Goal: Task Accomplishment & Management: Manage account settings

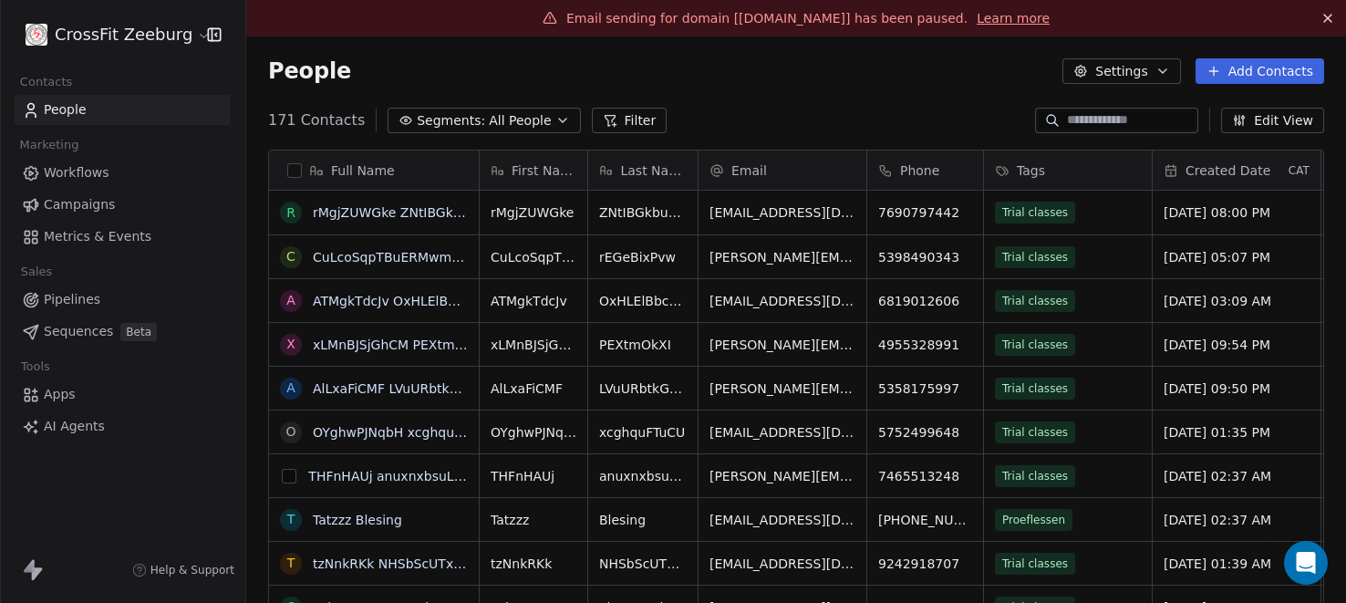
click at [288, 472] on button "grid" at bounding box center [289, 476] width 15 height 15
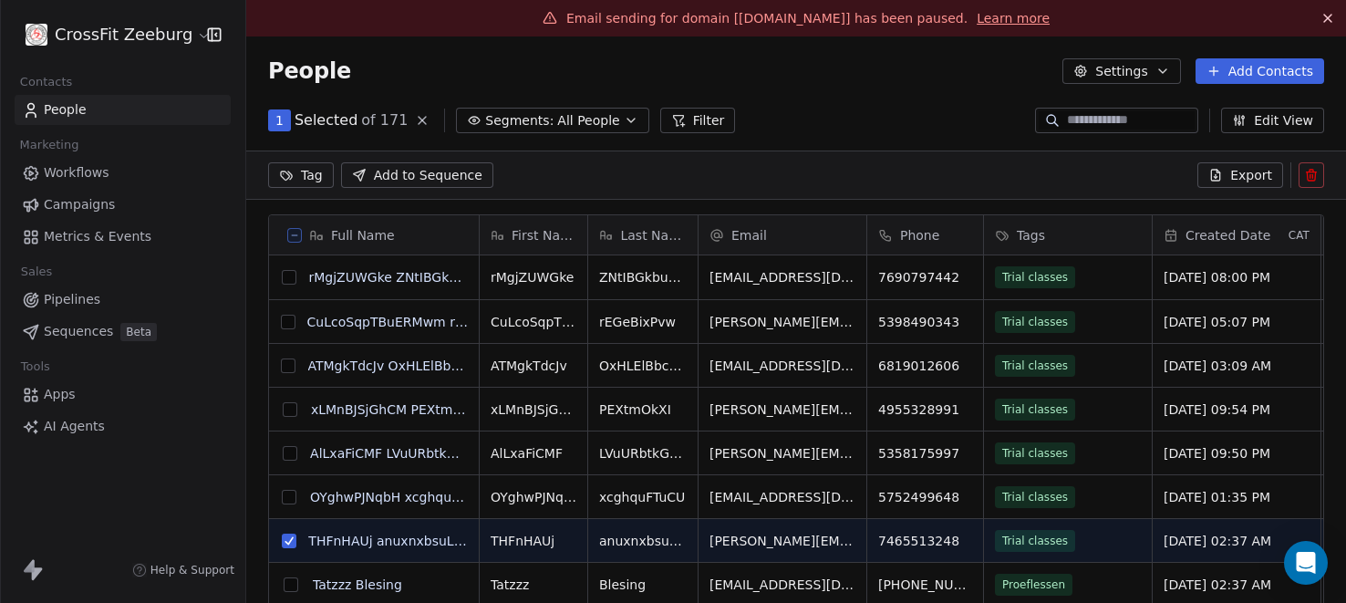
click at [289, 492] on button "grid" at bounding box center [289, 497] width 15 height 15
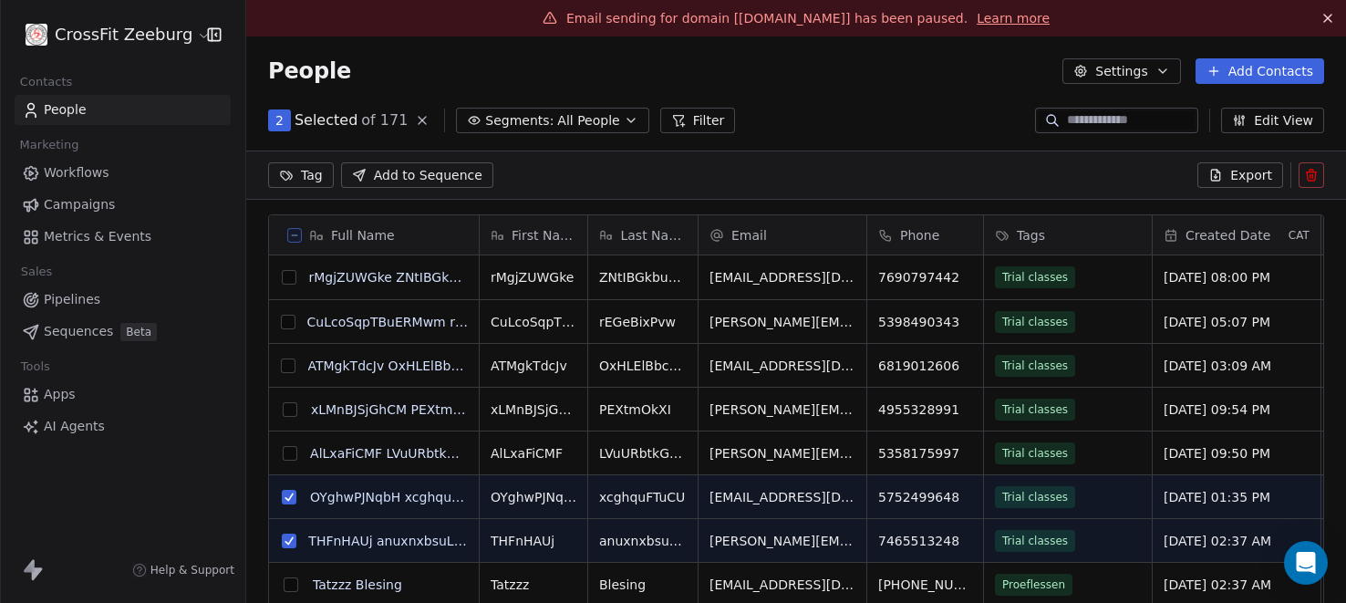
click at [291, 451] on button "grid" at bounding box center [290, 453] width 15 height 15
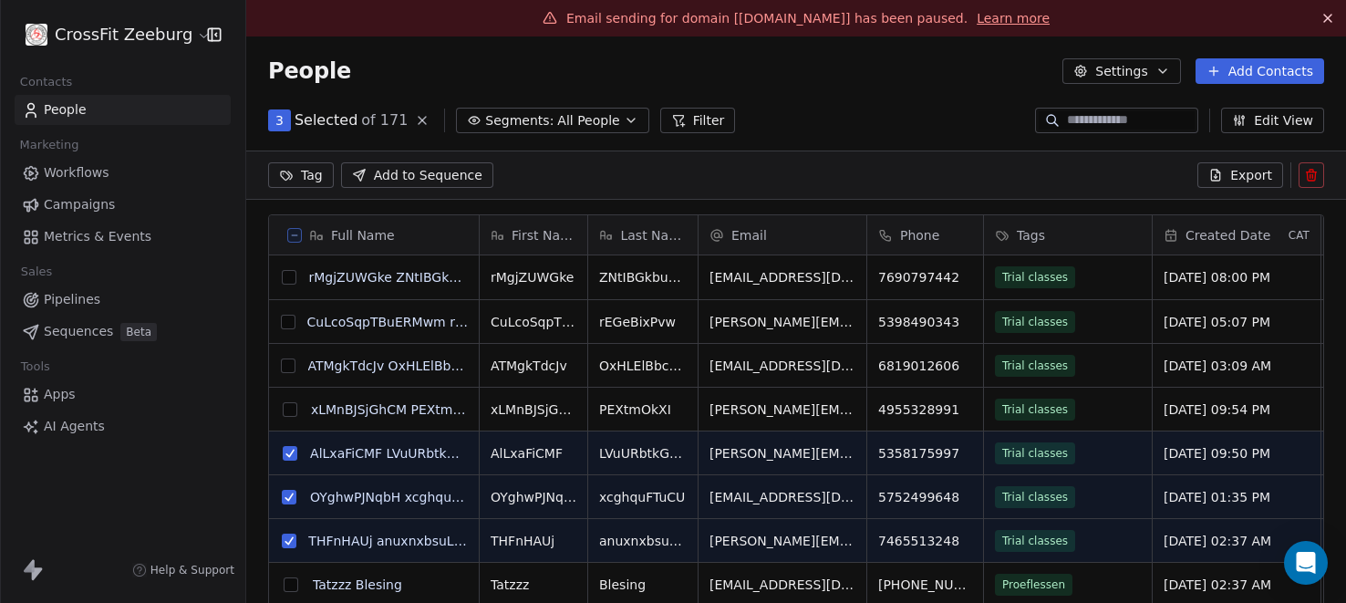
click at [292, 407] on button "grid" at bounding box center [290, 409] width 15 height 15
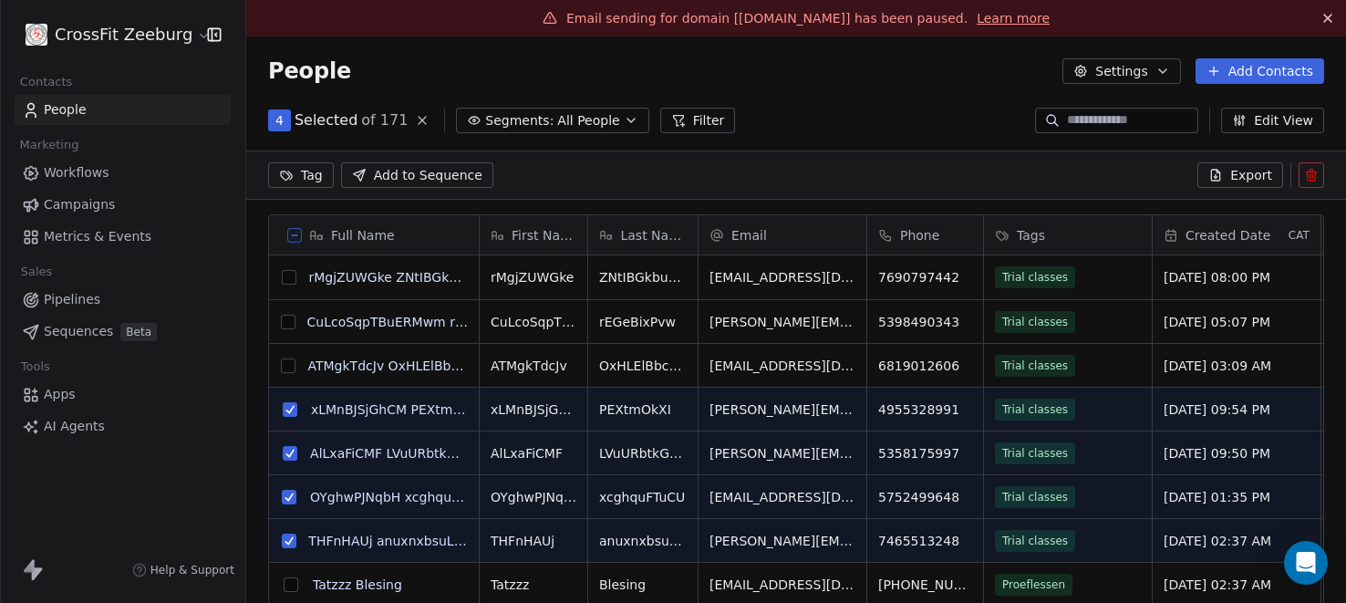
scroll to position [35, 0]
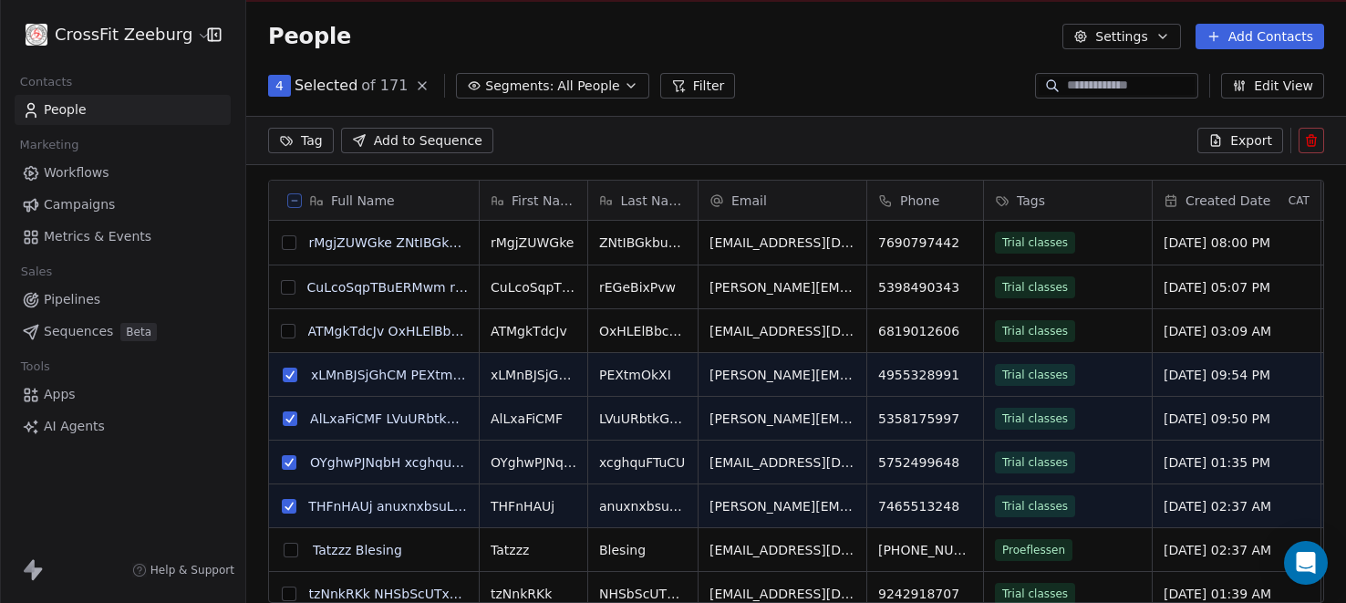
click at [292, 290] on button "grid" at bounding box center [288, 287] width 15 height 15
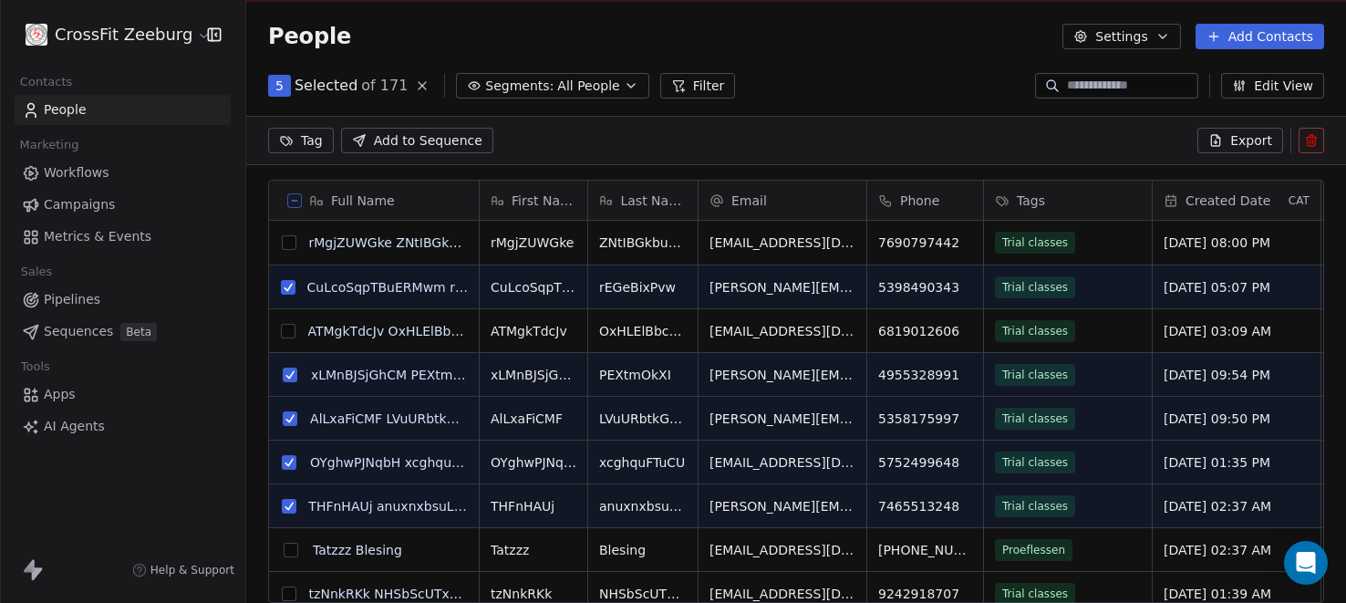
click at [290, 333] on button "grid" at bounding box center [288, 331] width 15 height 15
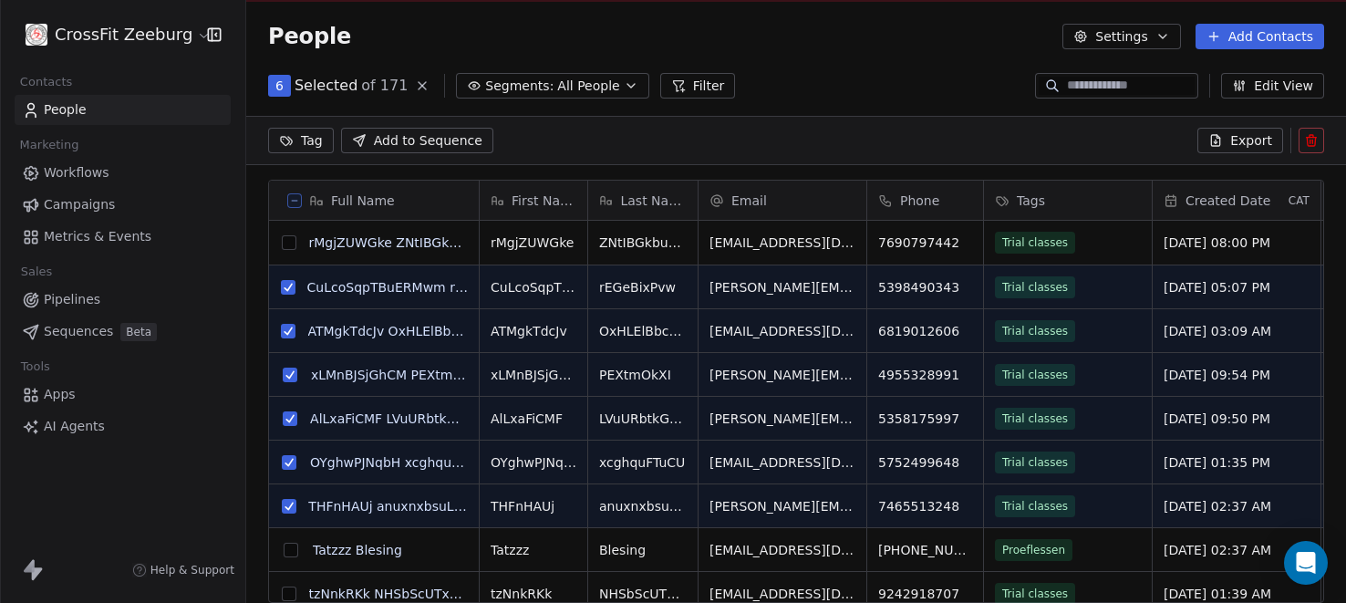
click at [292, 240] on button "grid" at bounding box center [289, 242] width 15 height 15
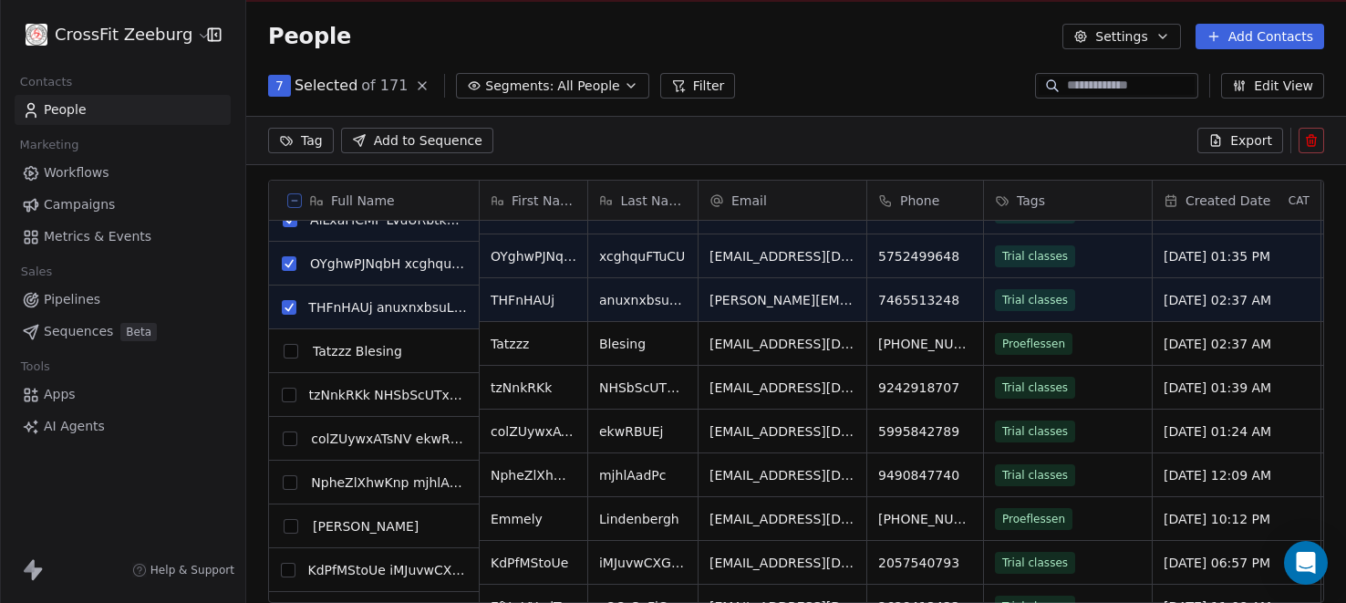
scroll to position [206, 0]
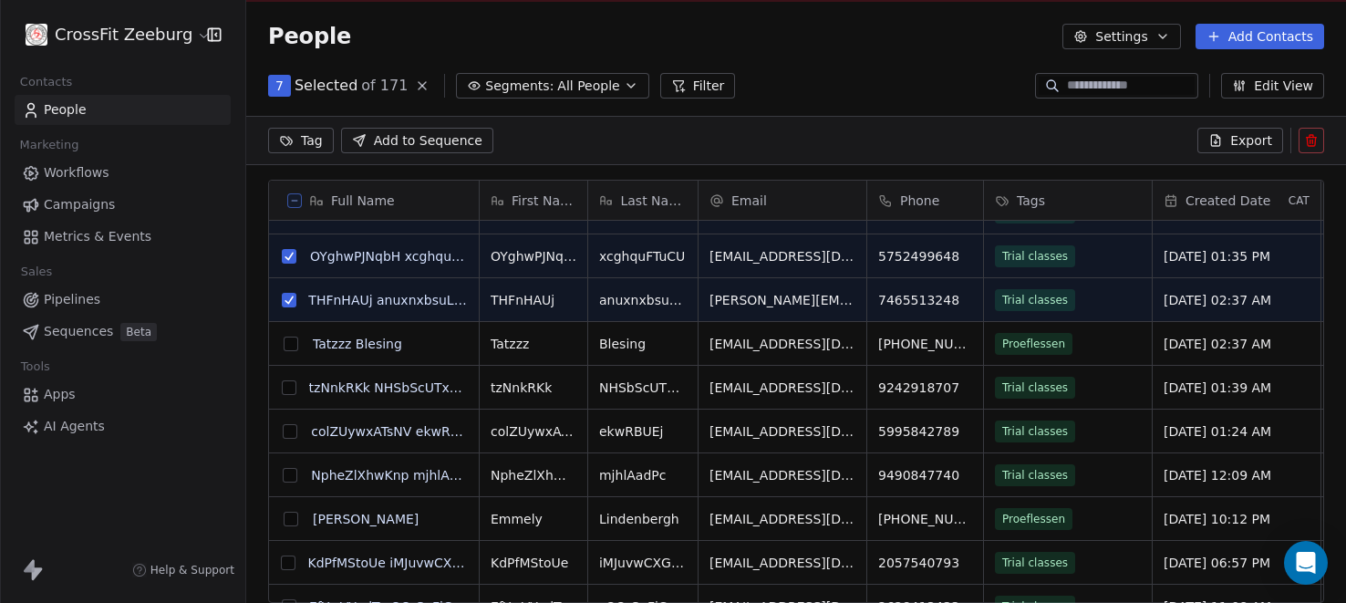
click at [294, 390] on button "grid" at bounding box center [289, 387] width 15 height 15
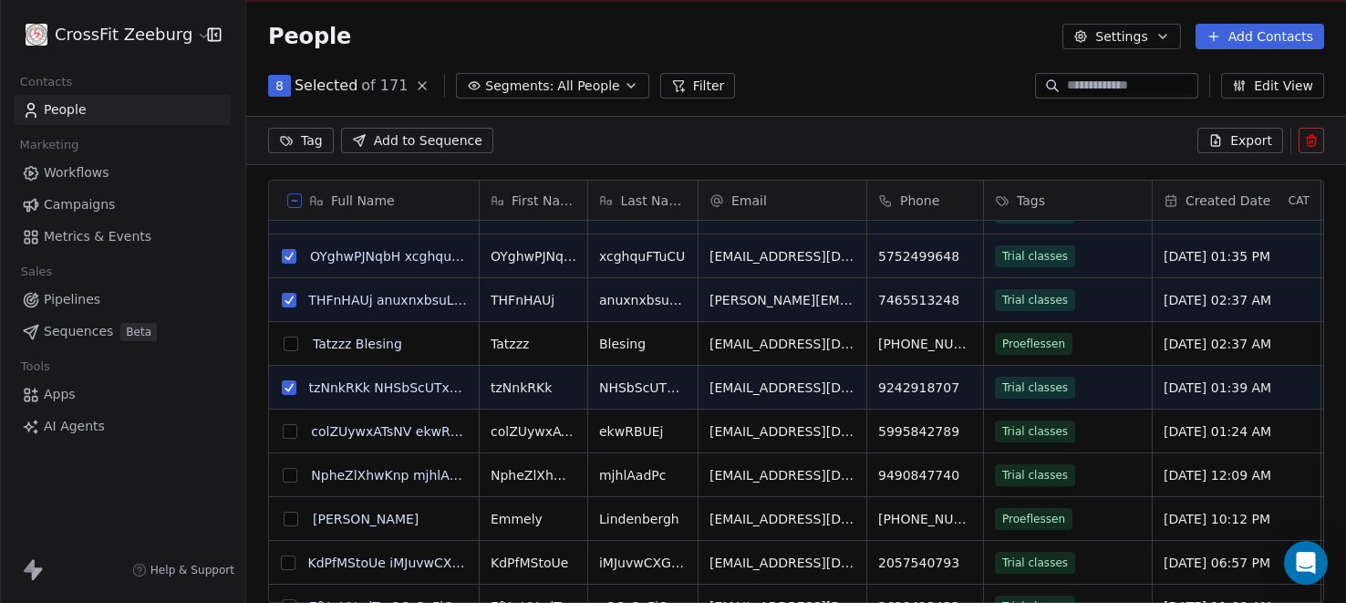
click at [290, 429] on button "grid" at bounding box center [290, 431] width 15 height 15
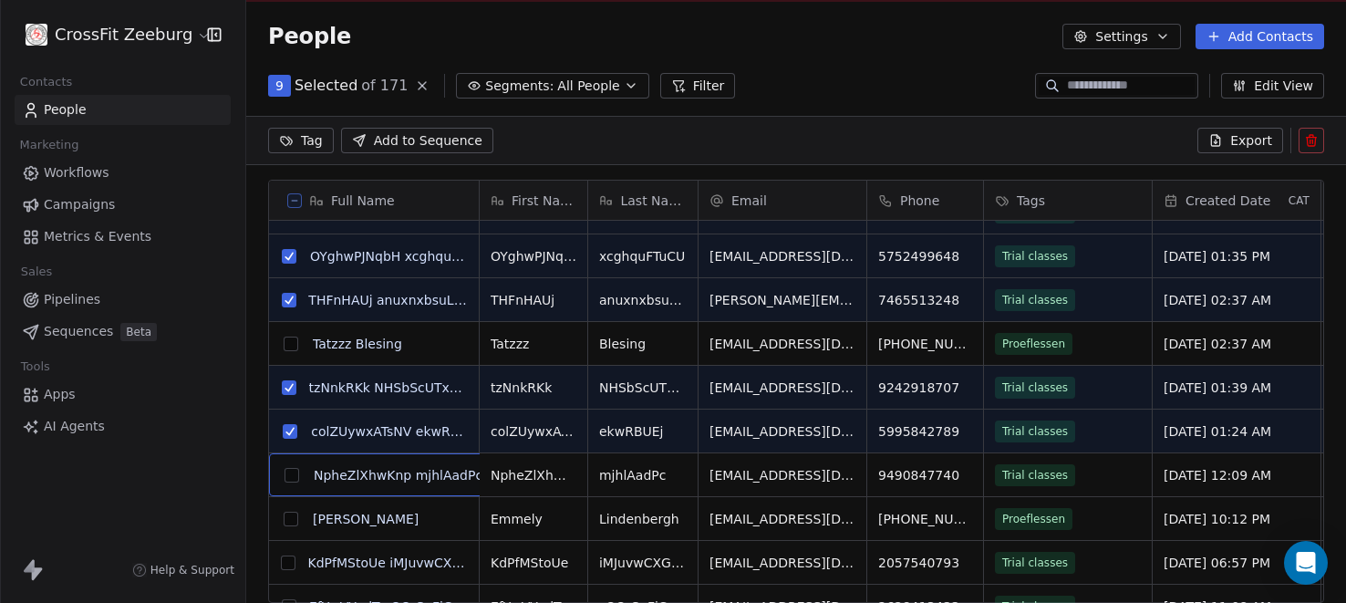
click at [287, 566] on button "grid" at bounding box center [288, 562] width 15 height 15
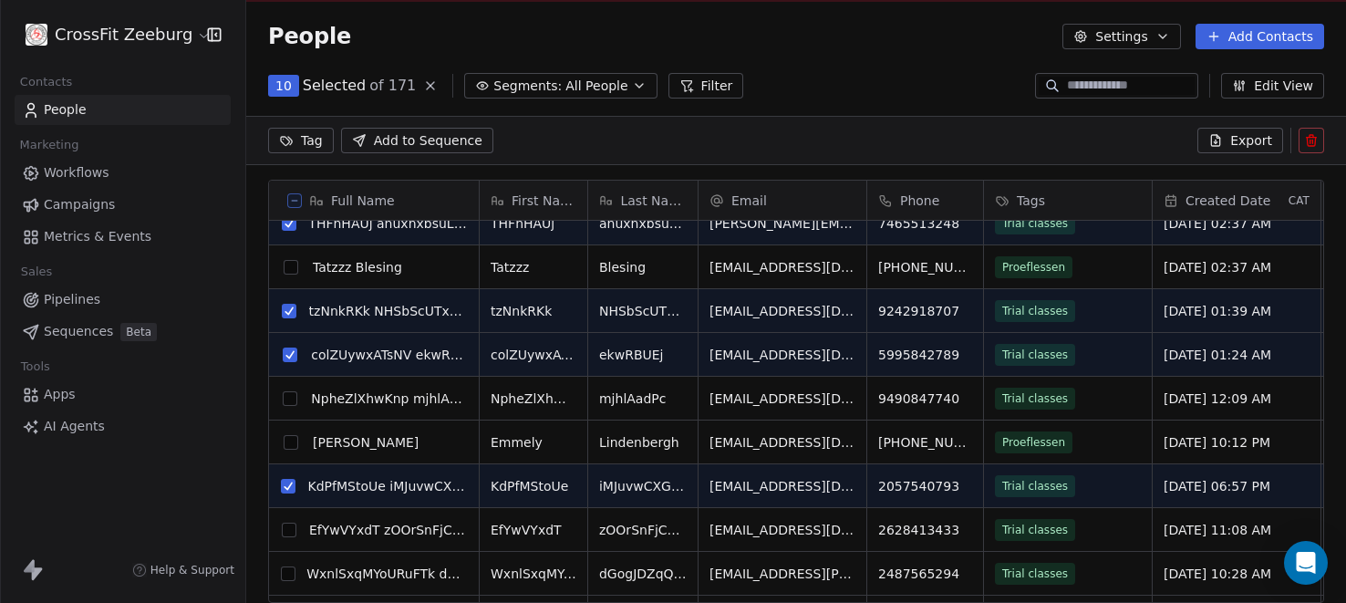
scroll to position [462, 0]
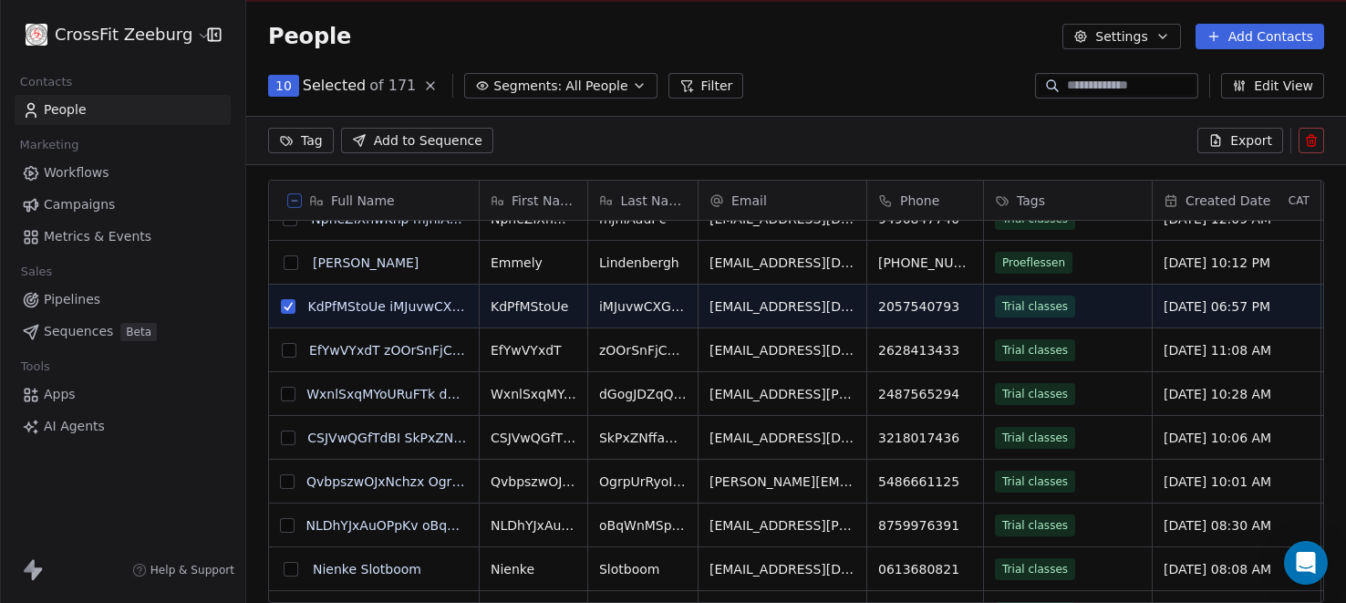
click at [286, 348] on button "grid" at bounding box center [289, 350] width 15 height 15
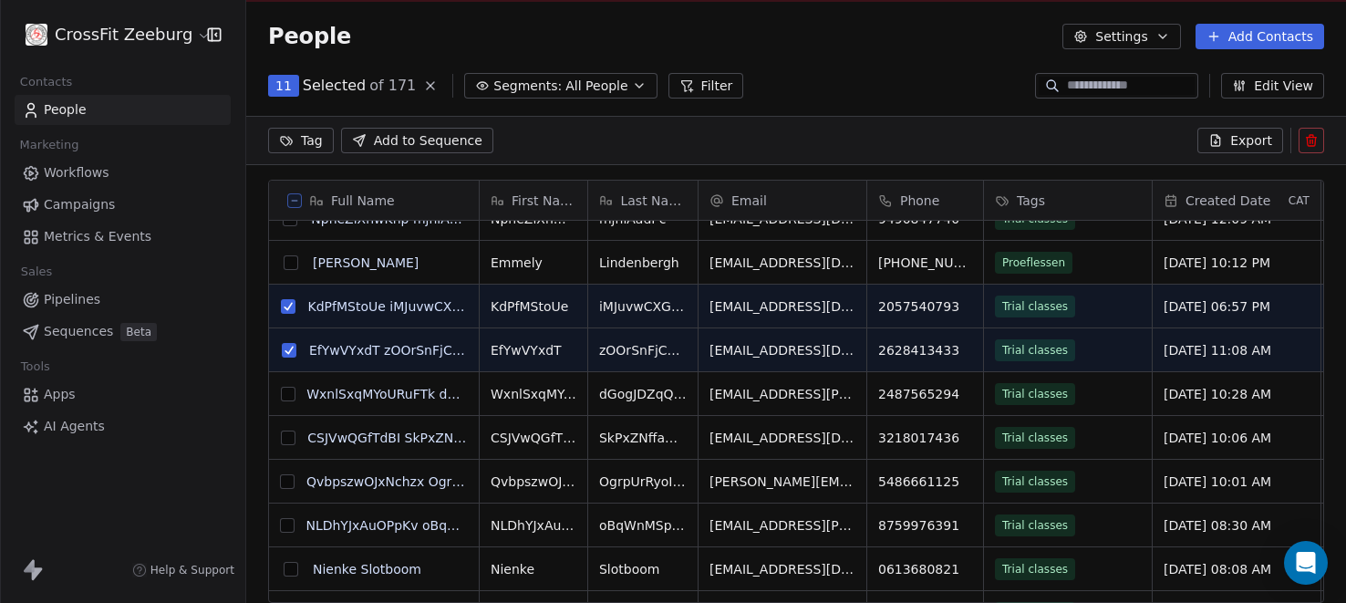
click at [290, 391] on button "grid" at bounding box center [288, 394] width 15 height 15
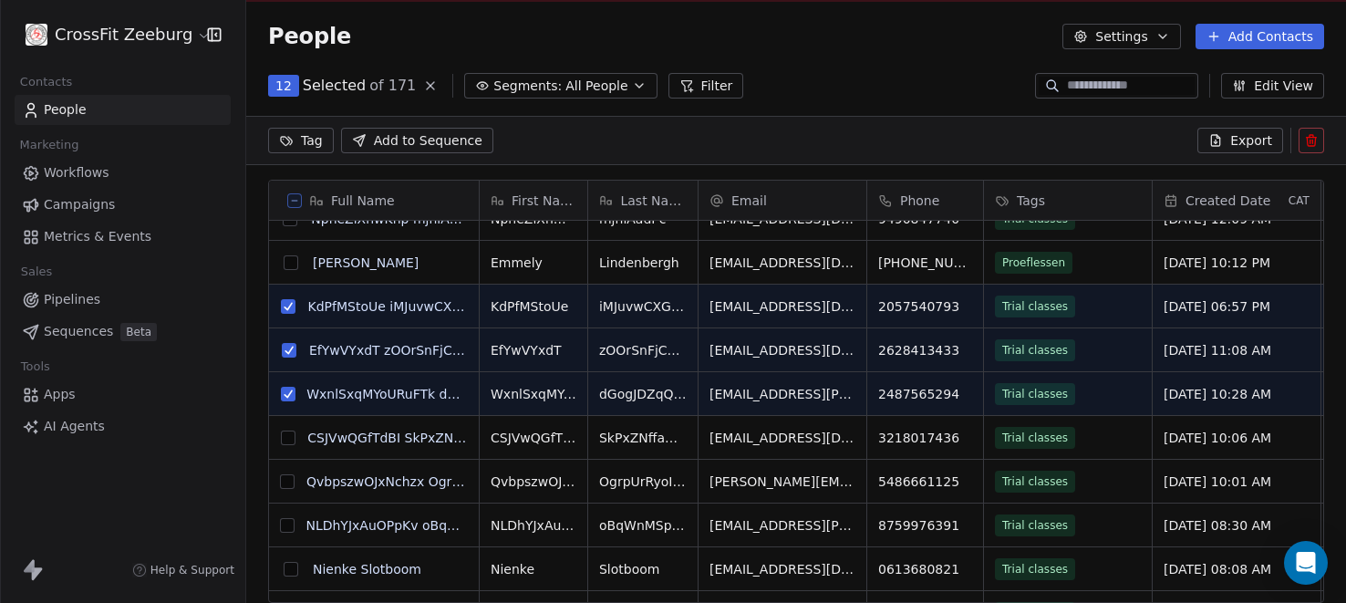
click at [289, 438] on button "grid" at bounding box center [288, 438] width 15 height 15
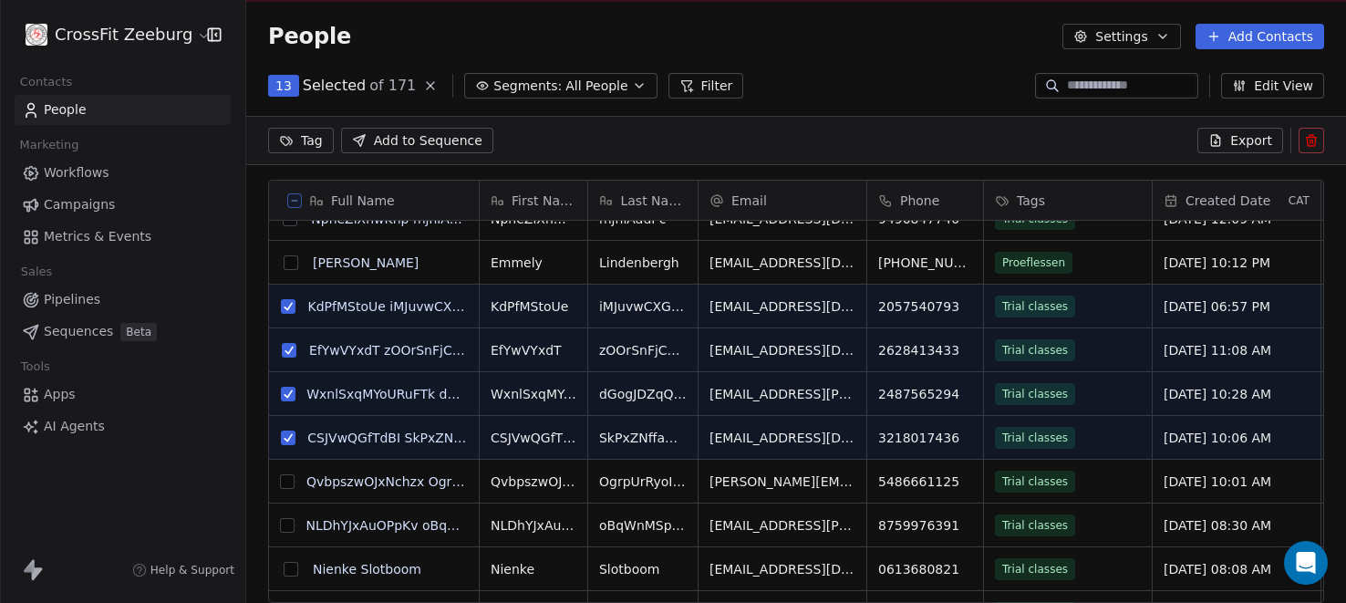
click at [285, 485] on button "grid" at bounding box center [287, 481] width 15 height 15
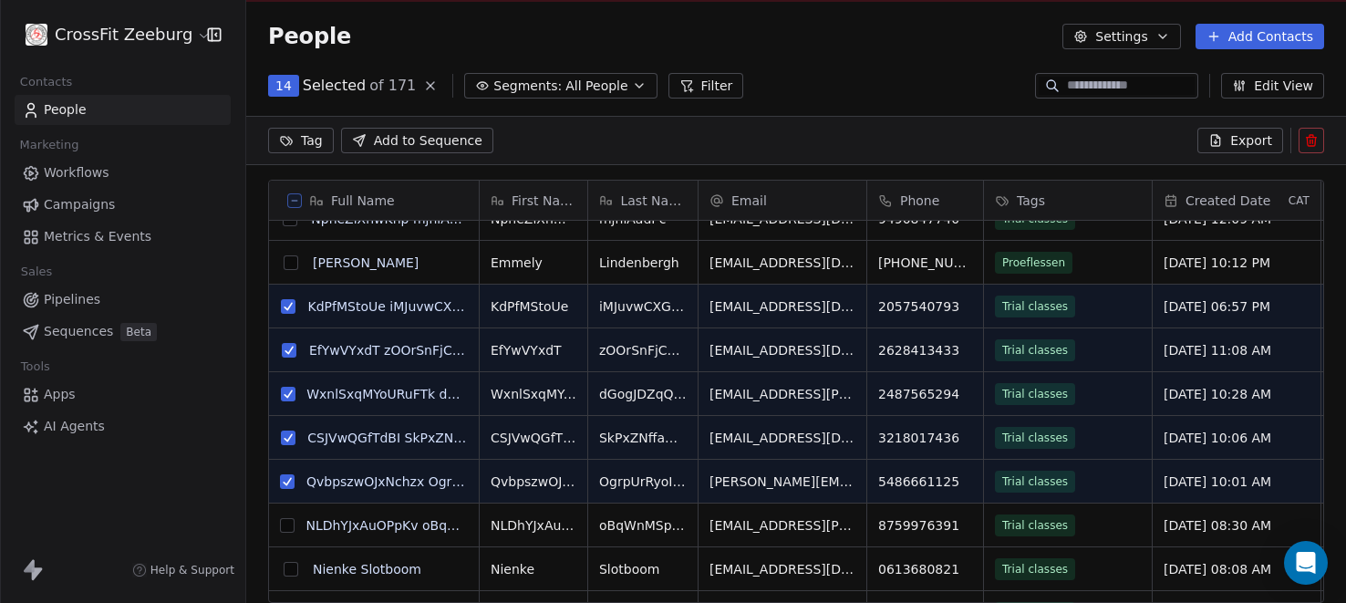
click at [290, 527] on button "grid" at bounding box center [287, 525] width 15 height 15
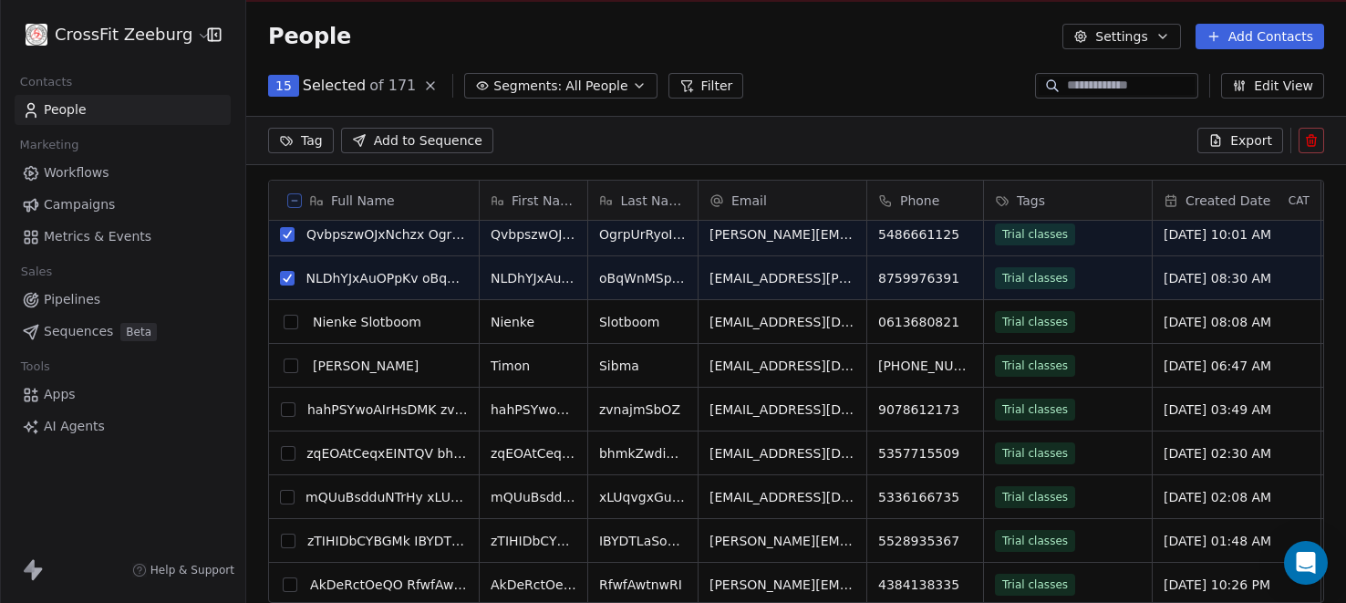
scroll to position [0, 0]
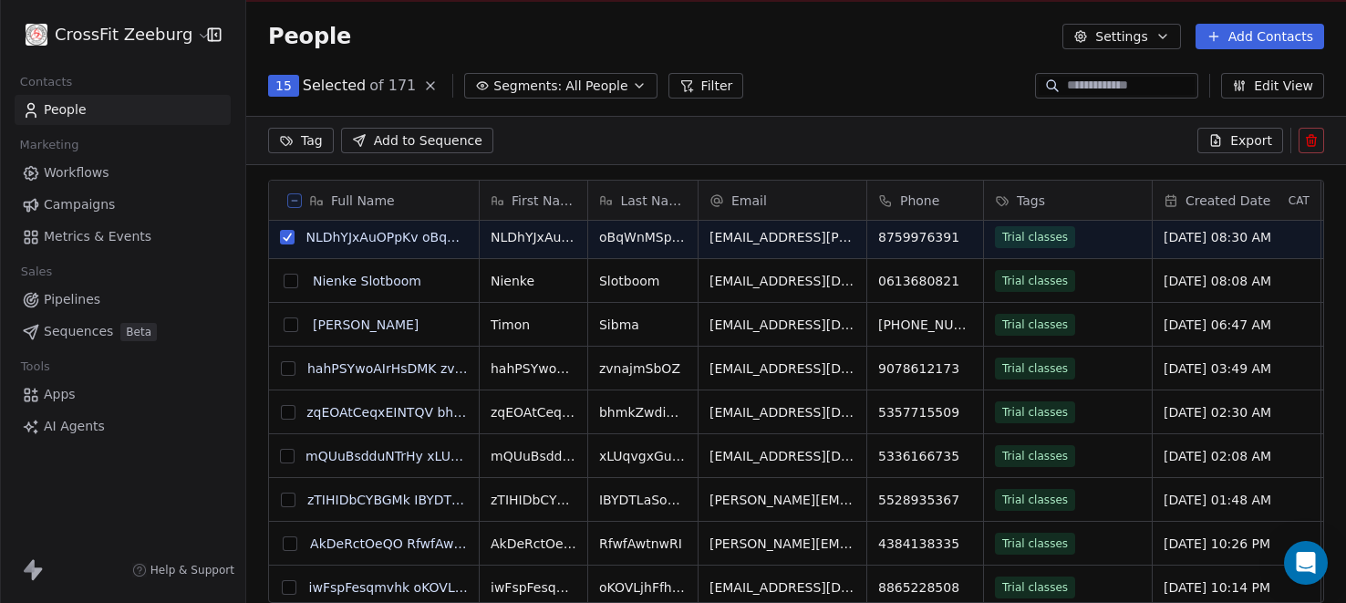
click at [285, 369] on button "grid" at bounding box center [288, 368] width 15 height 15
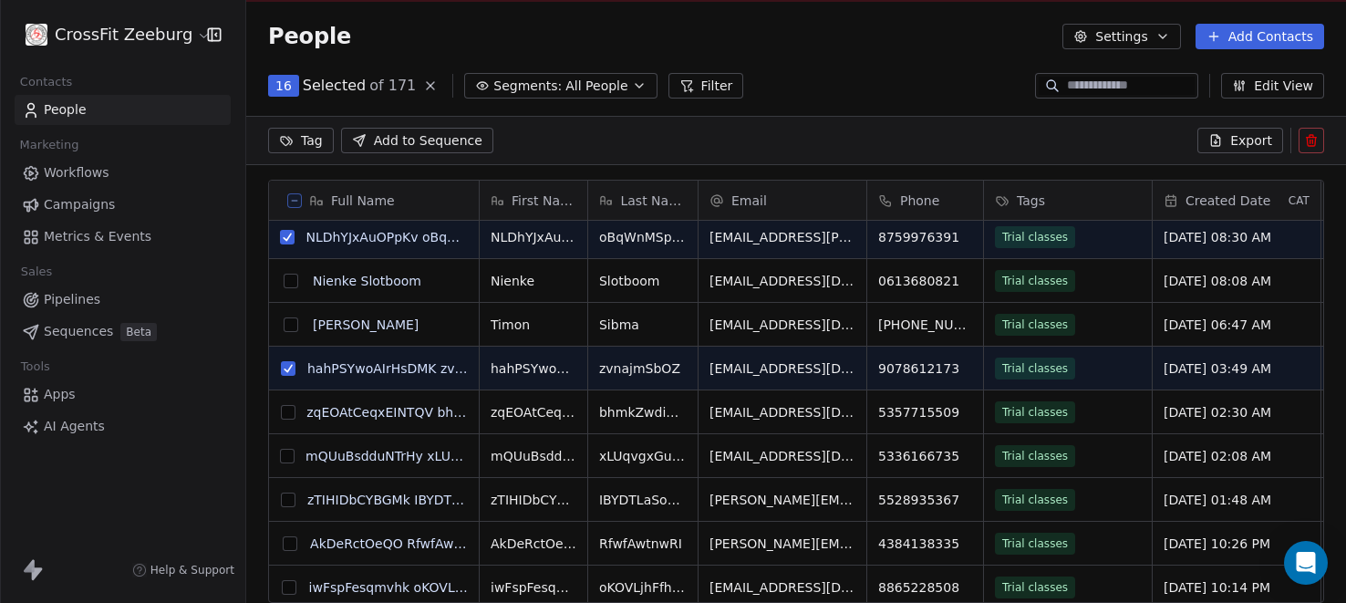
click at [290, 416] on button "grid" at bounding box center [288, 412] width 15 height 15
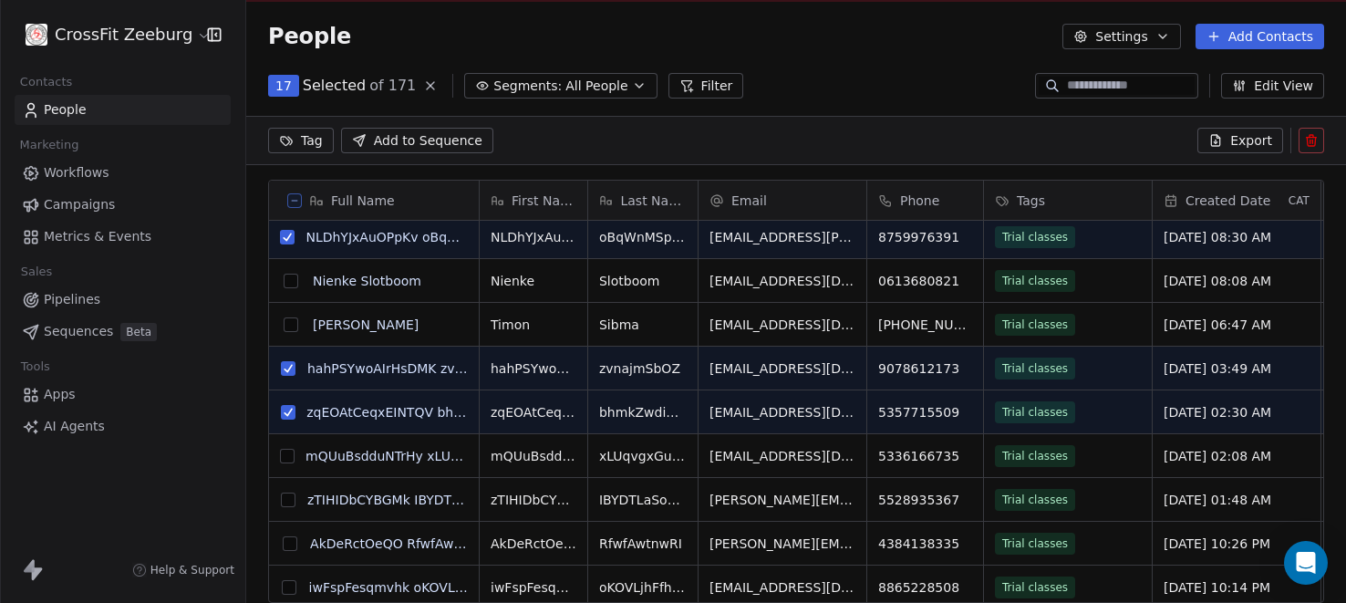
click at [289, 459] on button "grid" at bounding box center [287, 456] width 15 height 15
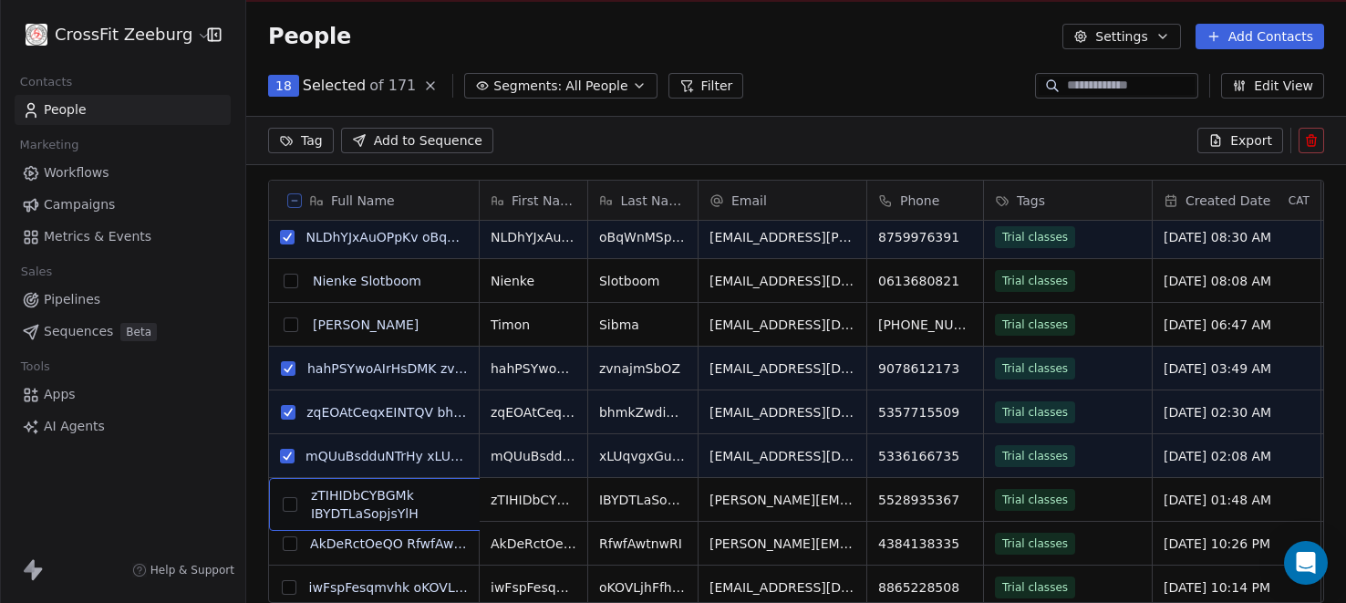
click at [288, 543] on button "grid" at bounding box center [290, 543] width 15 height 15
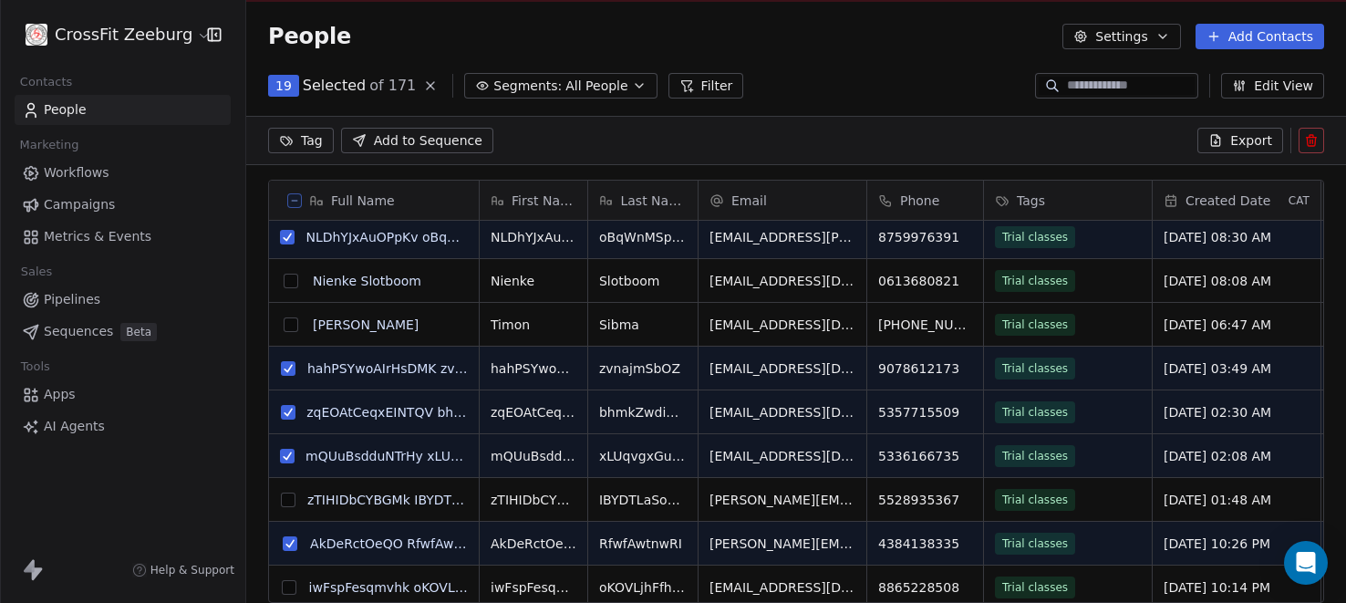
click at [293, 501] on button "grid" at bounding box center [288, 500] width 15 height 15
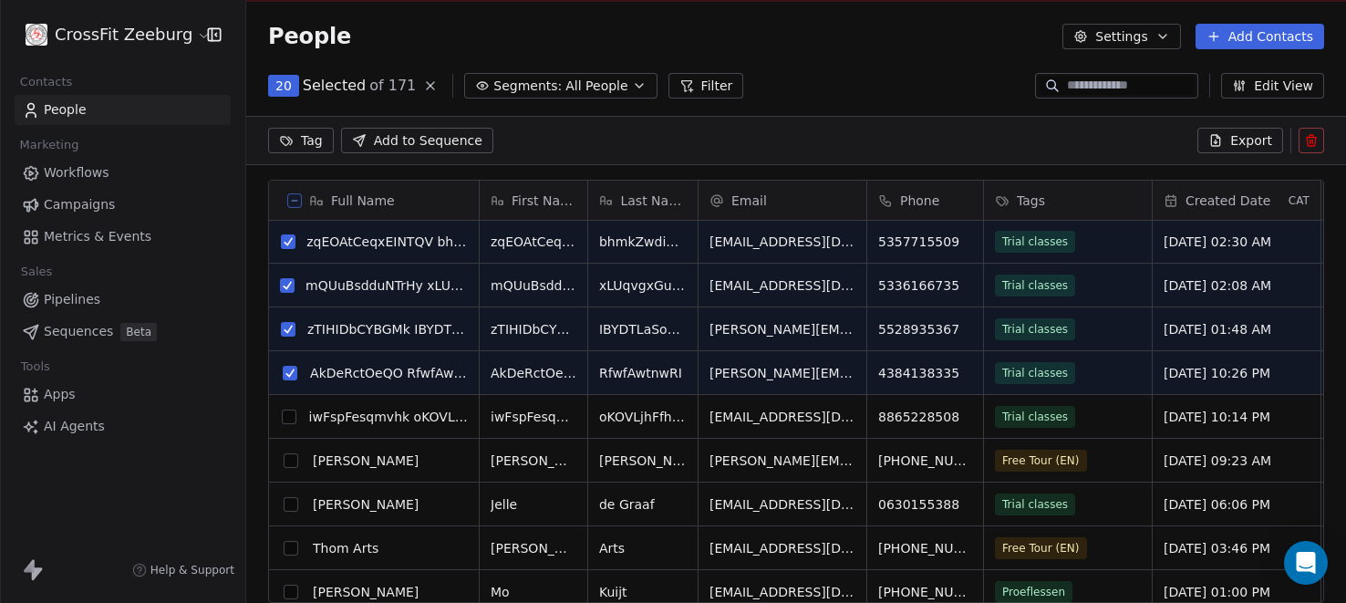
scroll to position [945, 0]
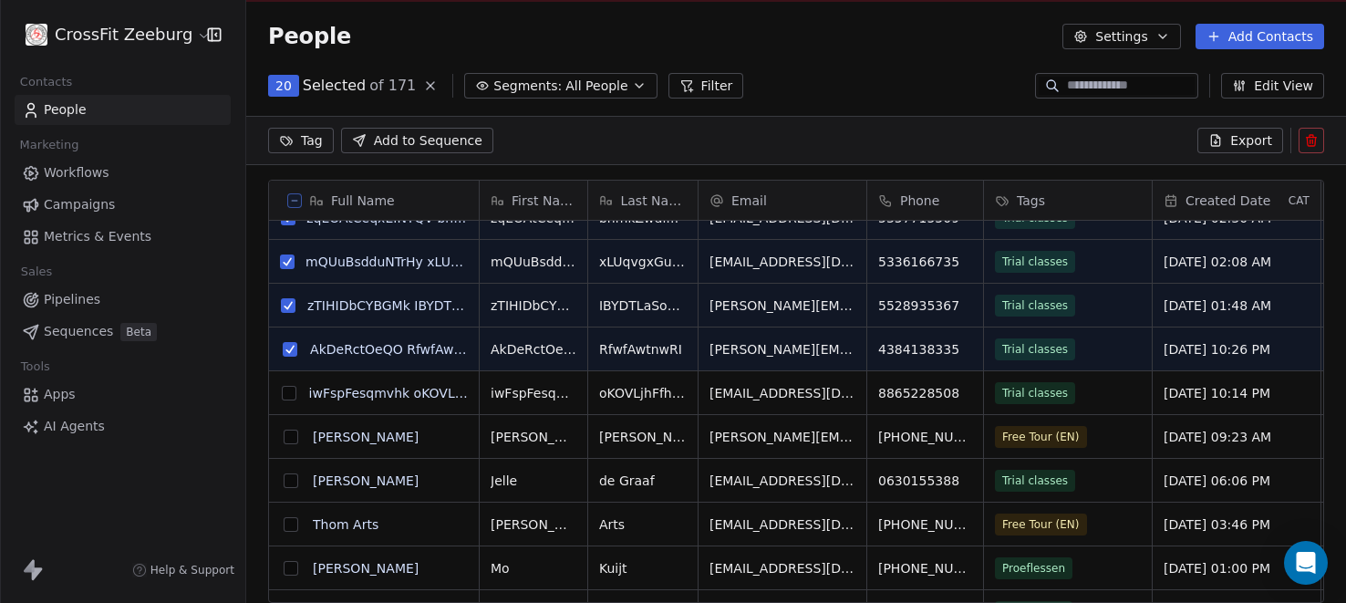
click at [286, 393] on button "grid" at bounding box center [289, 393] width 15 height 15
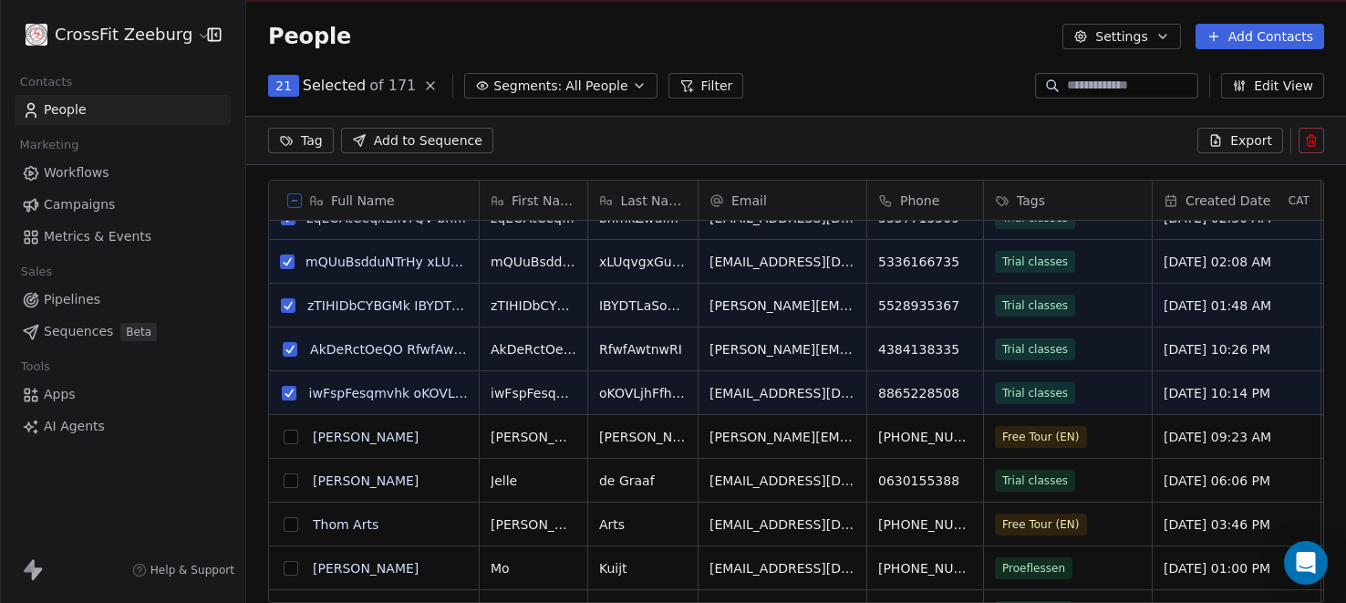
click at [1324, 144] on div "Tag Add to Sequence Export" at bounding box center [796, 140] width 1100 height 49
click at [1320, 138] on button at bounding box center [1312, 141] width 26 height 26
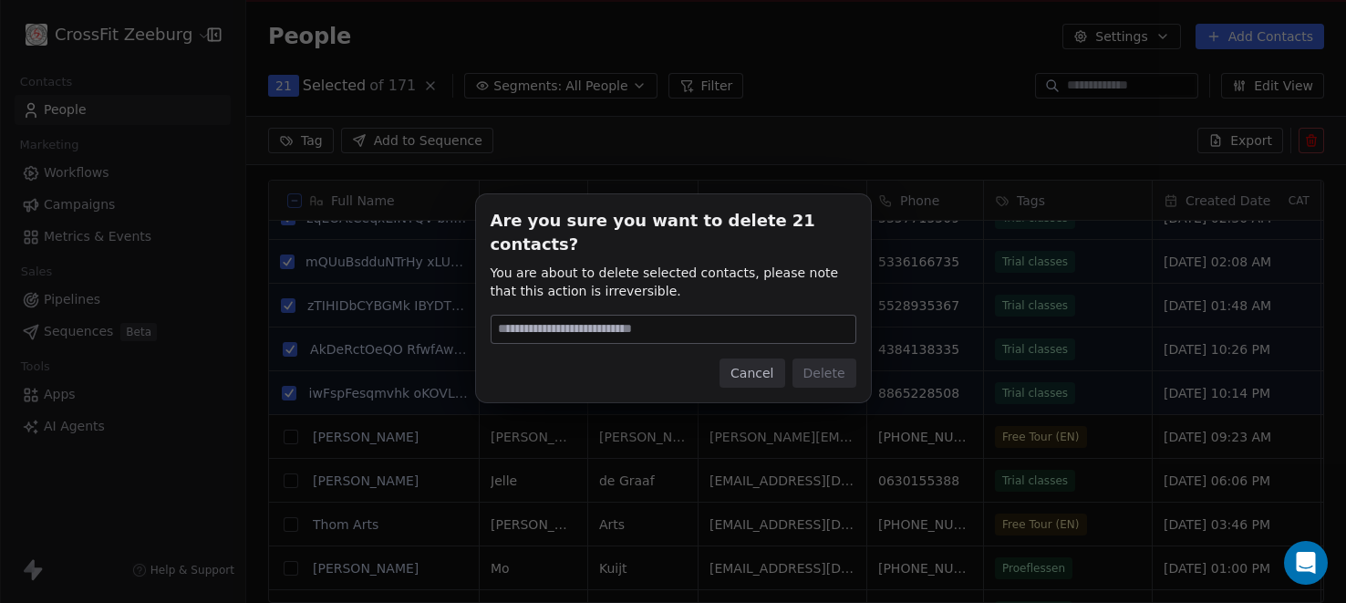
click at [589, 320] on input at bounding box center [674, 329] width 364 height 27
type input "******"
drag, startPoint x: 807, startPoint y: 358, endPoint x: 842, endPoint y: 358, distance: 34.7
click at [808, 358] on button "Delete" at bounding box center [825, 372] width 64 height 29
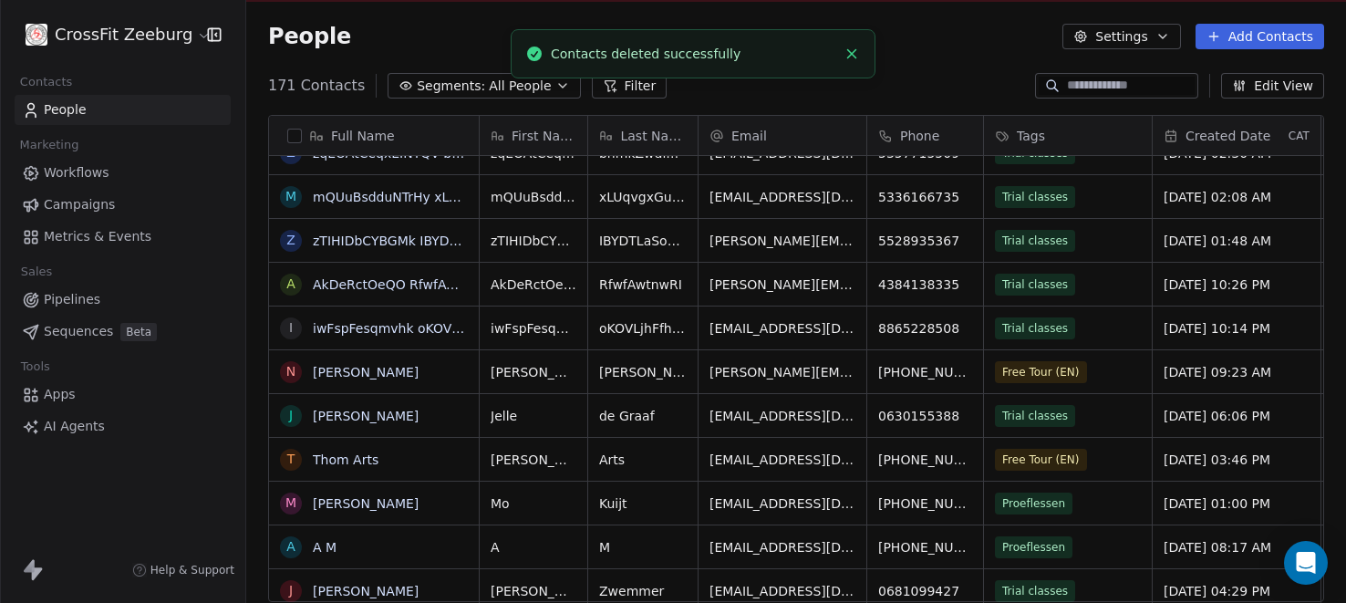
scroll to position [530, 1100]
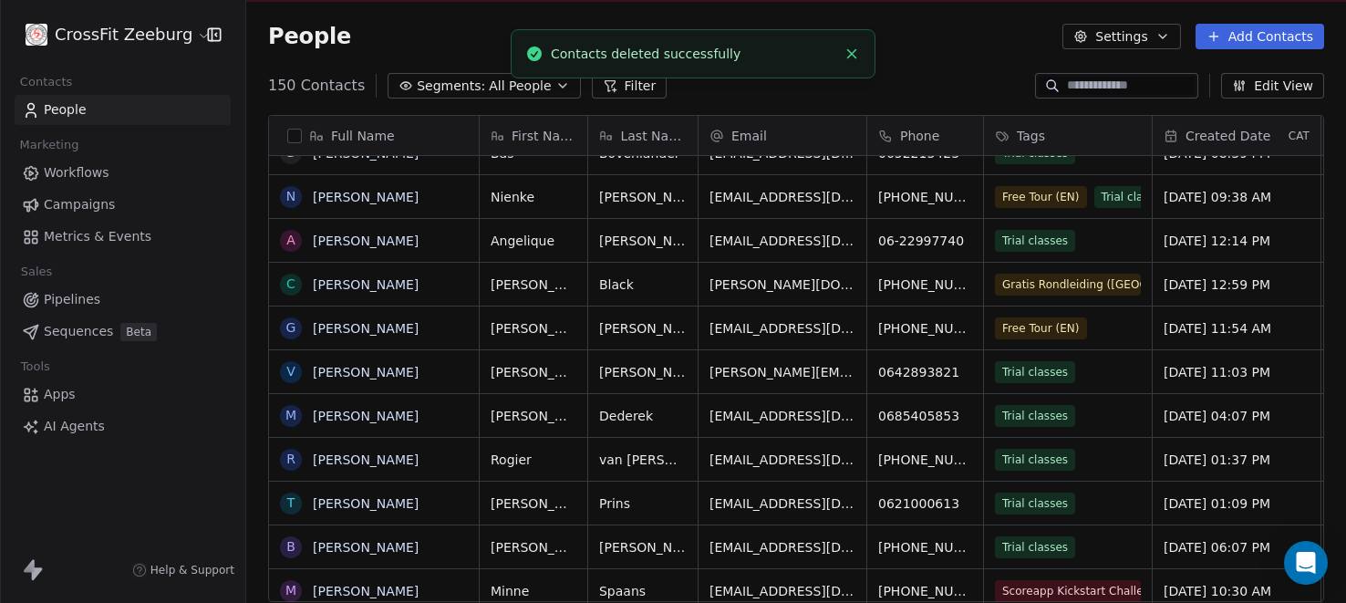
click at [79, 172] on span "Workflows" at bounding box center [77, 172] width 66 height 19
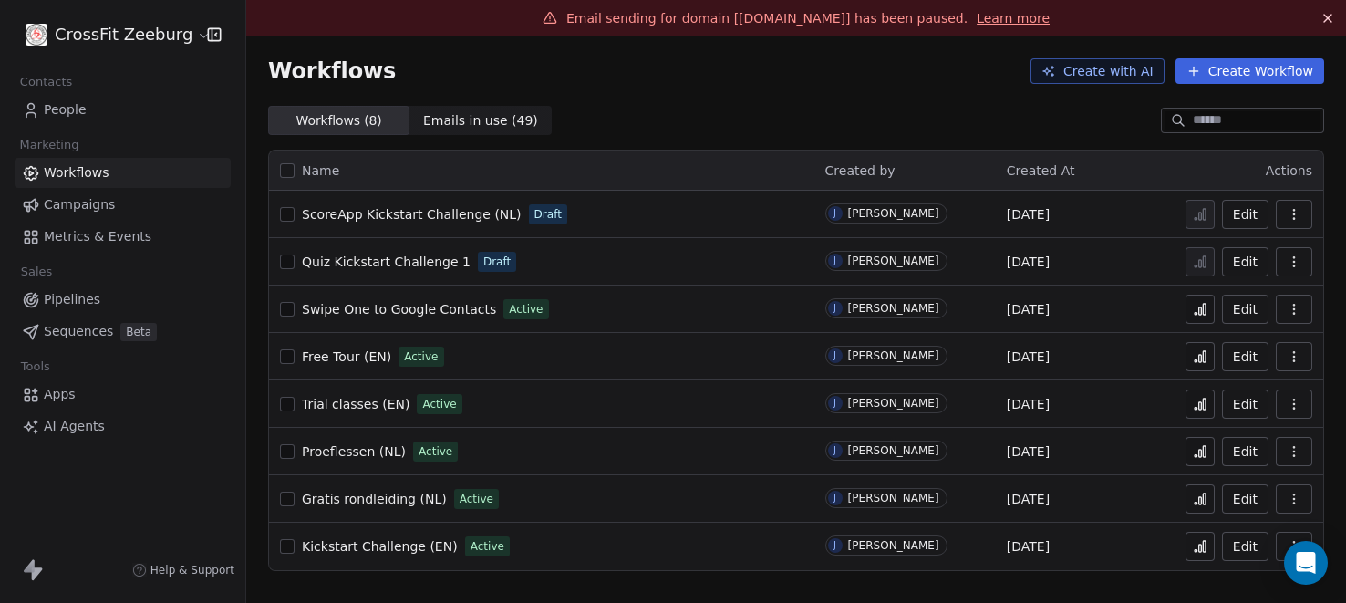
click at [1261, 407] on button "Edit" at bounding box center [1245, 403] width 47 height 29
click at [794, 22] on span "Email sending for domain [[DOMAIN_NAME]] has been paused." at bounding box center [766, 18] width 401 height 15
click at [991, 15] on link "Learn more" at bounding box center [1013, 18] width 73 height 18
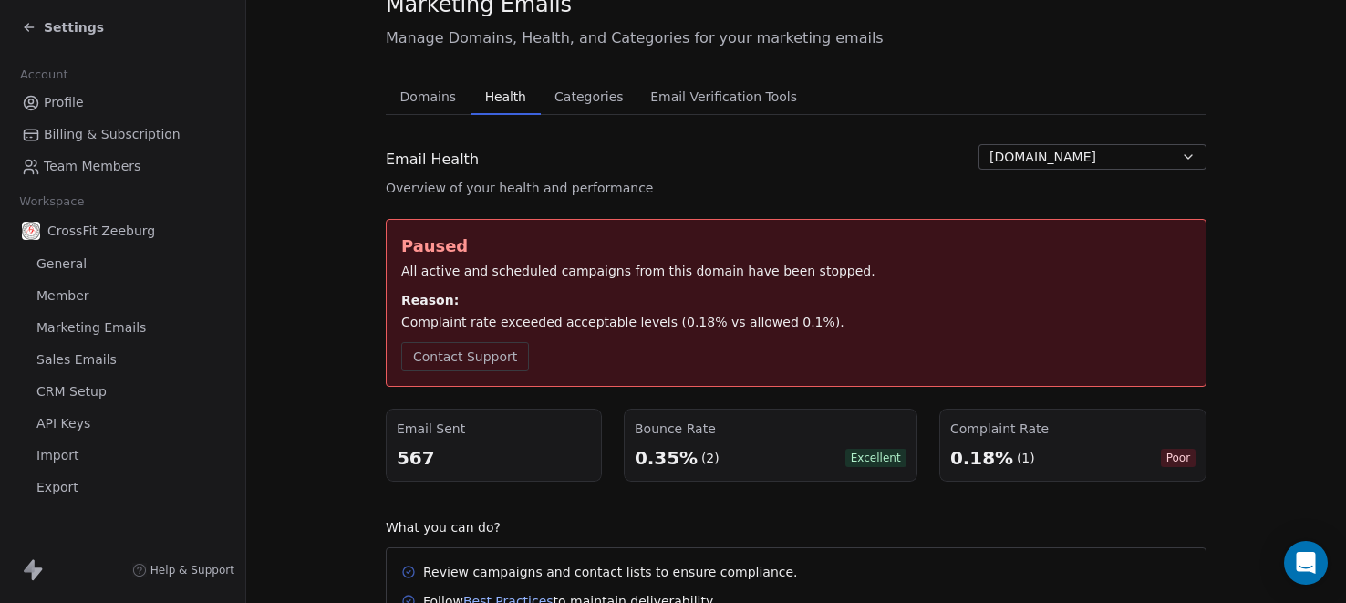
scroll to position [104, 0]
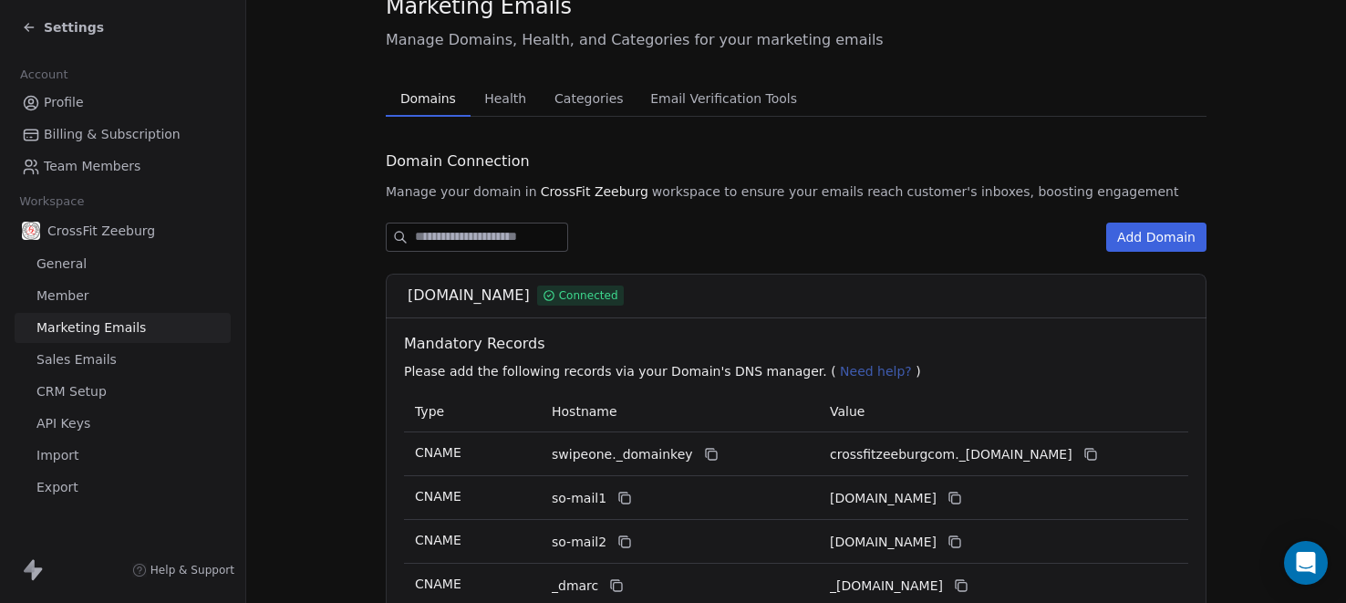
click at [423, 93] on span "Domains" at bounding box center [428, 99] width 70 height 26
click at [566, 95] on span "Categories" at bounding box center [588, 99] width 83 height 26
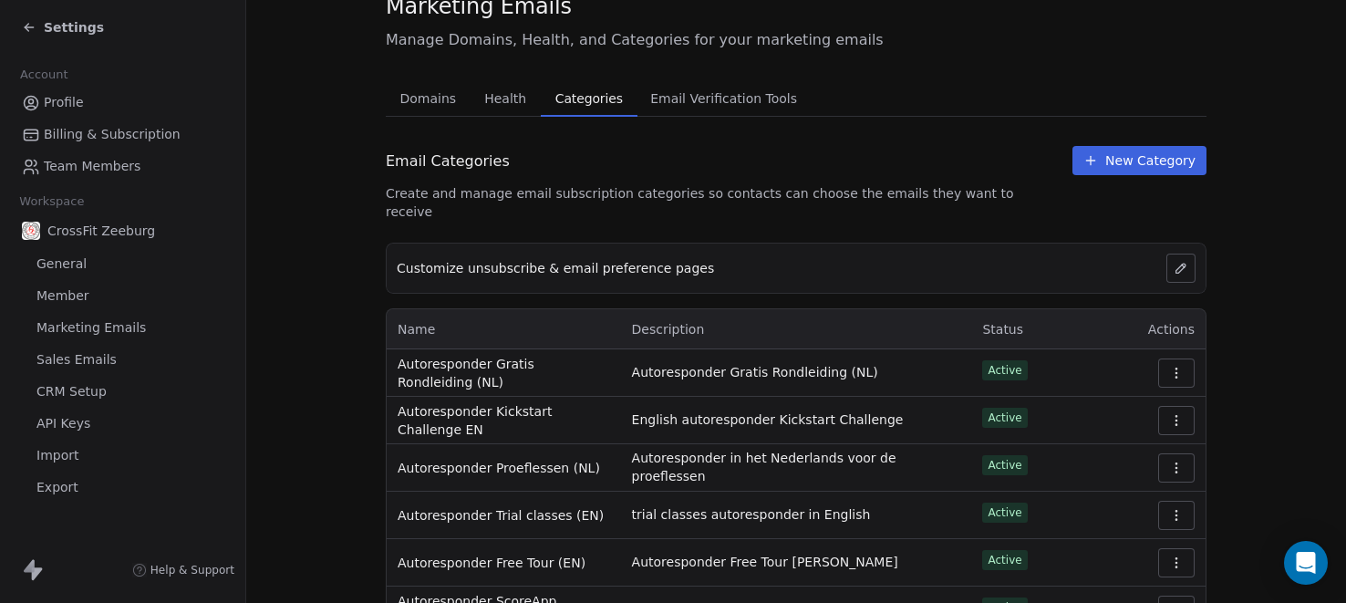
click at [747, 105] on div "Marketing Emails Manage Domains, Health, and Categories for your marketing emai…" at bounding box center [796, 313] width 821 height 644
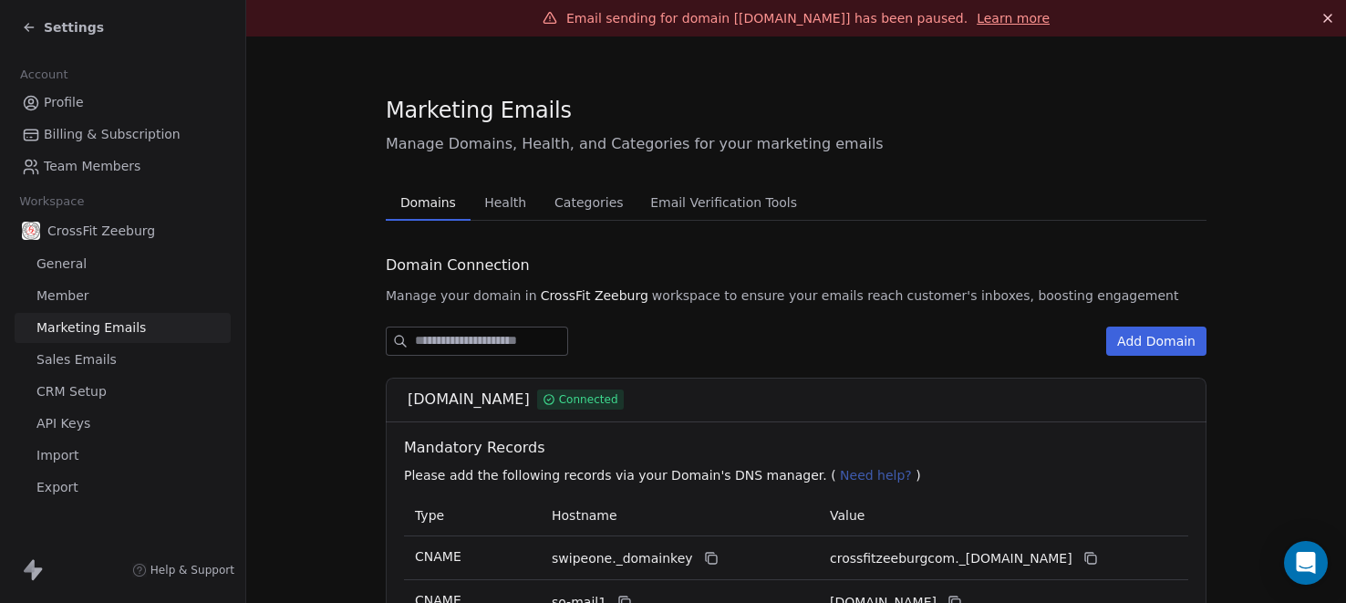
click at [425, 205] on span "Domains" at bounding box center [428, 203] width 70 height 26
click at [514, 197] on span "Health" at bounding box center [505, 203] width 57 height 26
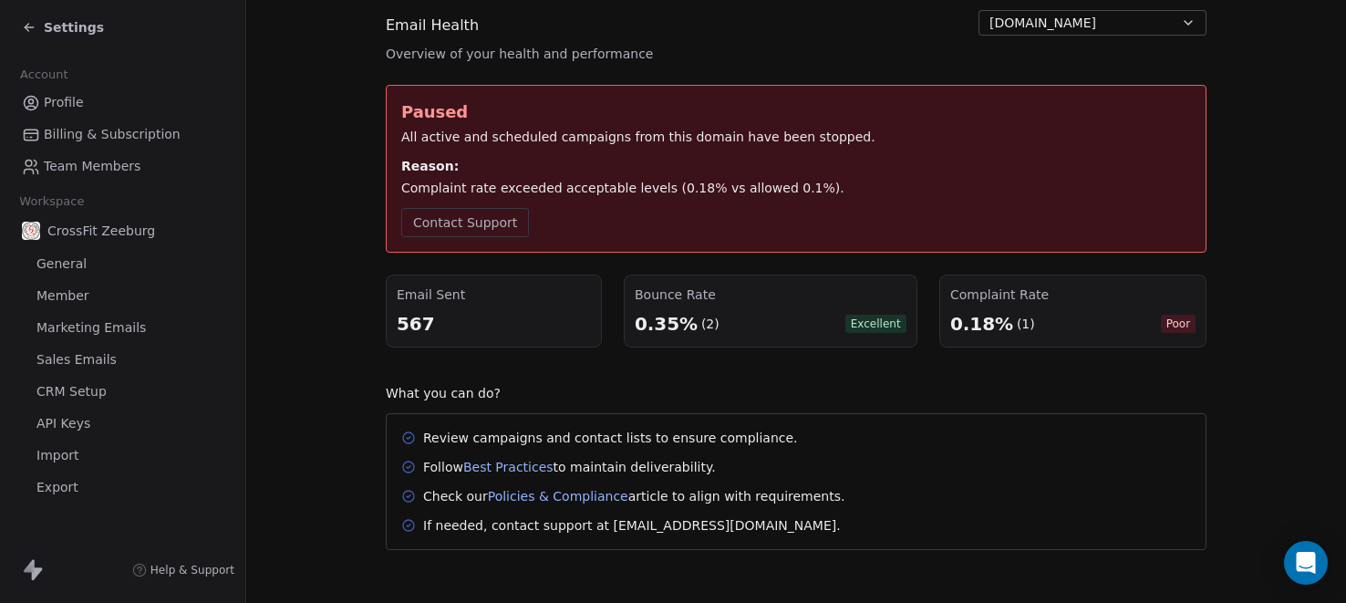
scroll to position [244, 0]
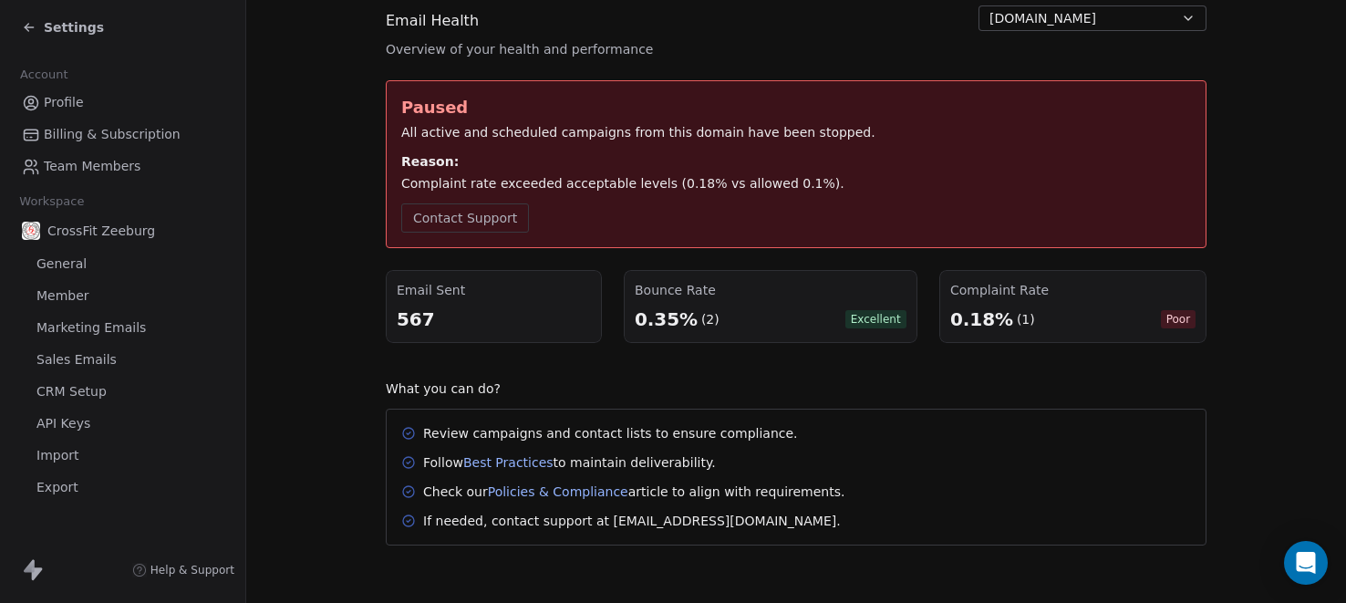
click at [988, 316] on div "0.18%" at bounding box center [981, 319] width 63 height 26
click at [1017, 322] on div "(1)" at bounding box center [1026, 319] width 18 height 18
click at [1201, 323] on div "Complaint Rate 0.18% (1) Poor" at bounding box center [1072, 306] width 267 height 73
click at [1185, 317] on span "Poor" at bounding box center [1178, 319] width 36 height 18
click at [1024, 289] on div "Complaint Rate" at bounding box center [1072, 290] width 245 height 18
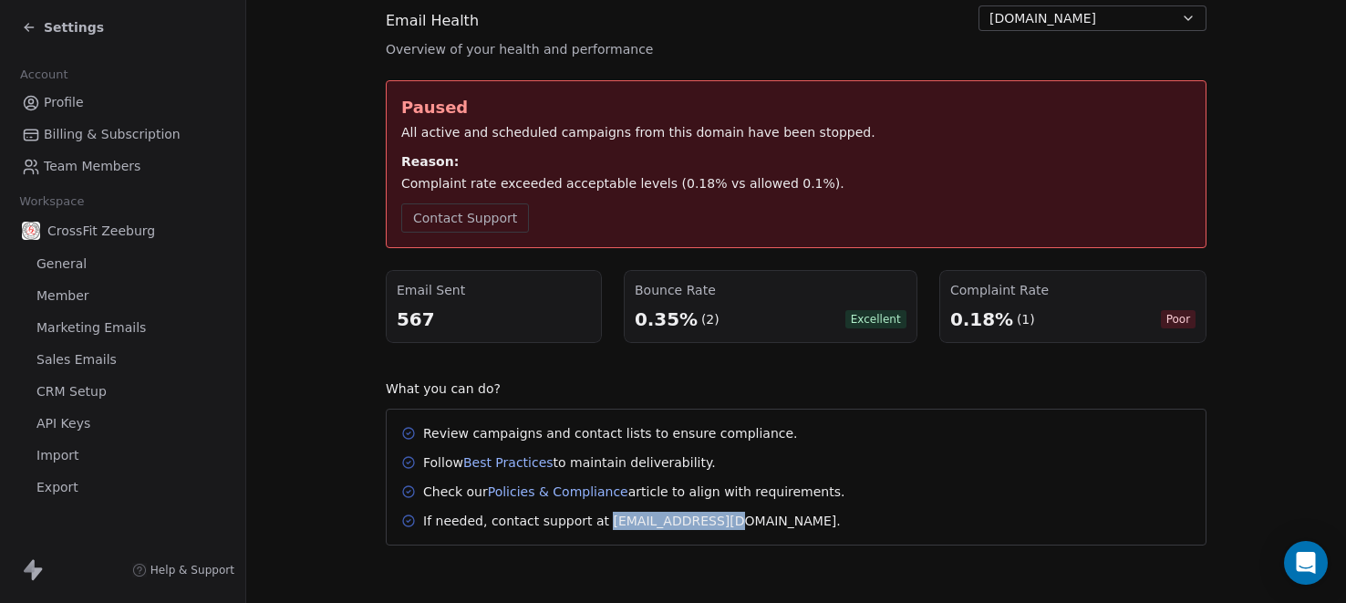
drag, startPoint x: 590, startPoint y: 518, endPoint x: 706, endPoint y: 518, distance: 115.8
click at [706, 518] on div "If needed, contact support at [EMAIL_ADDRESS][DOMAIN_NAME]." at bounding box center [632, 521] width 418 height 18
copy div "[EMAIL_ADDRESS][DOMAIN_NAME]"
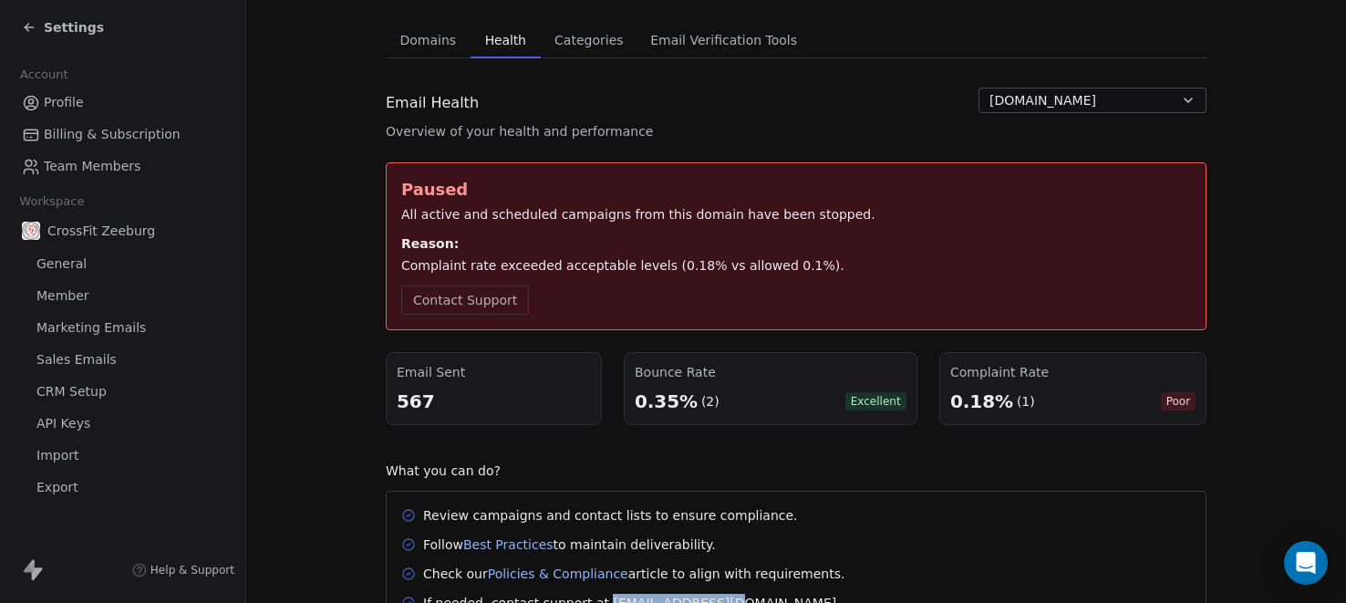
scroll to position [0, 0]
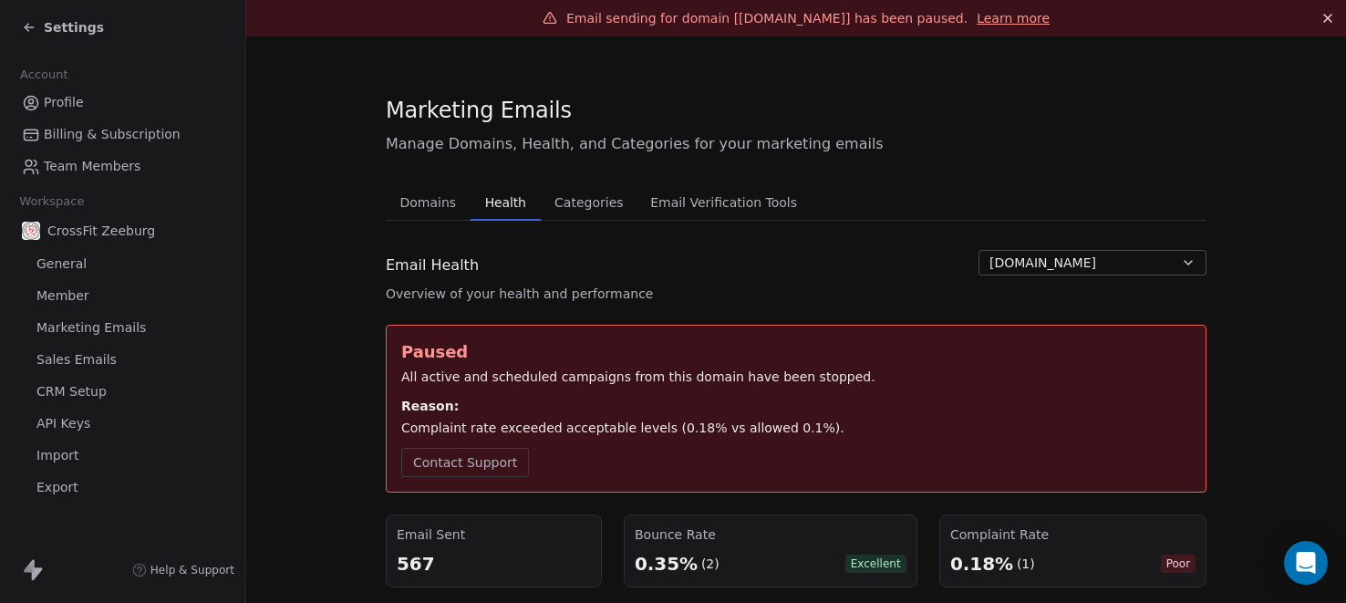
click at [57, 99] on span "Profile" at bounding box center [64, 102] width 40 height 19
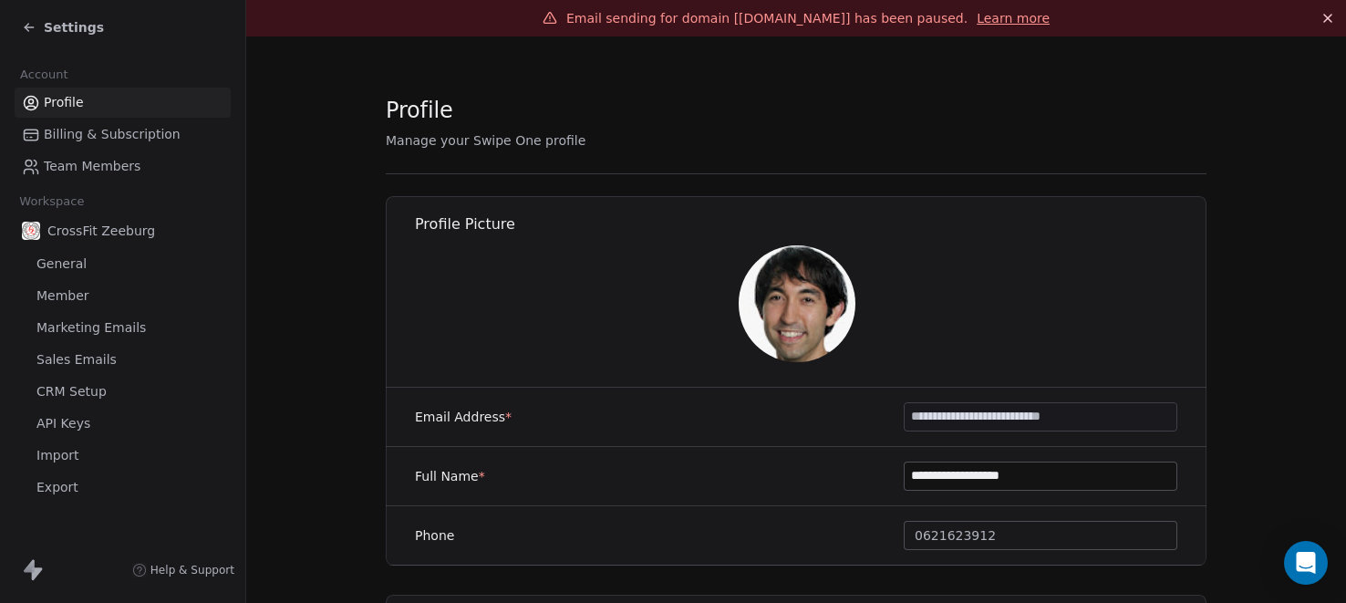
click at [995, 14] on link "Learn more" at bounding box center [1013, 18] width 73 height 18
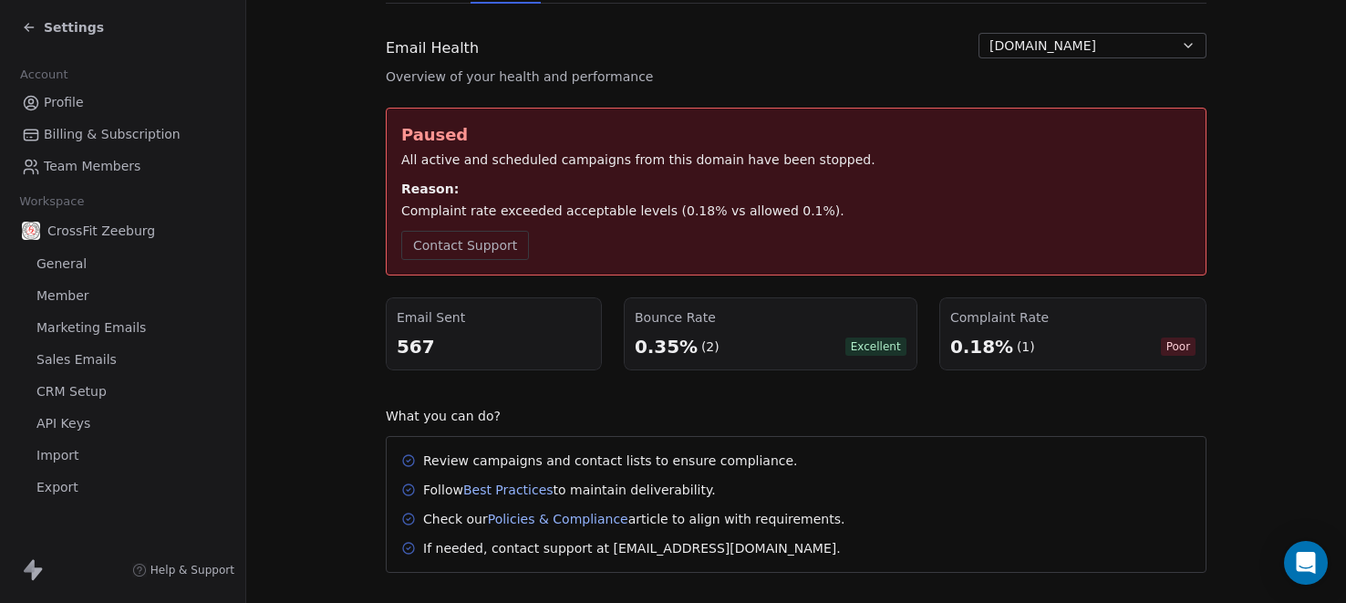
scroll to position [244, 0]
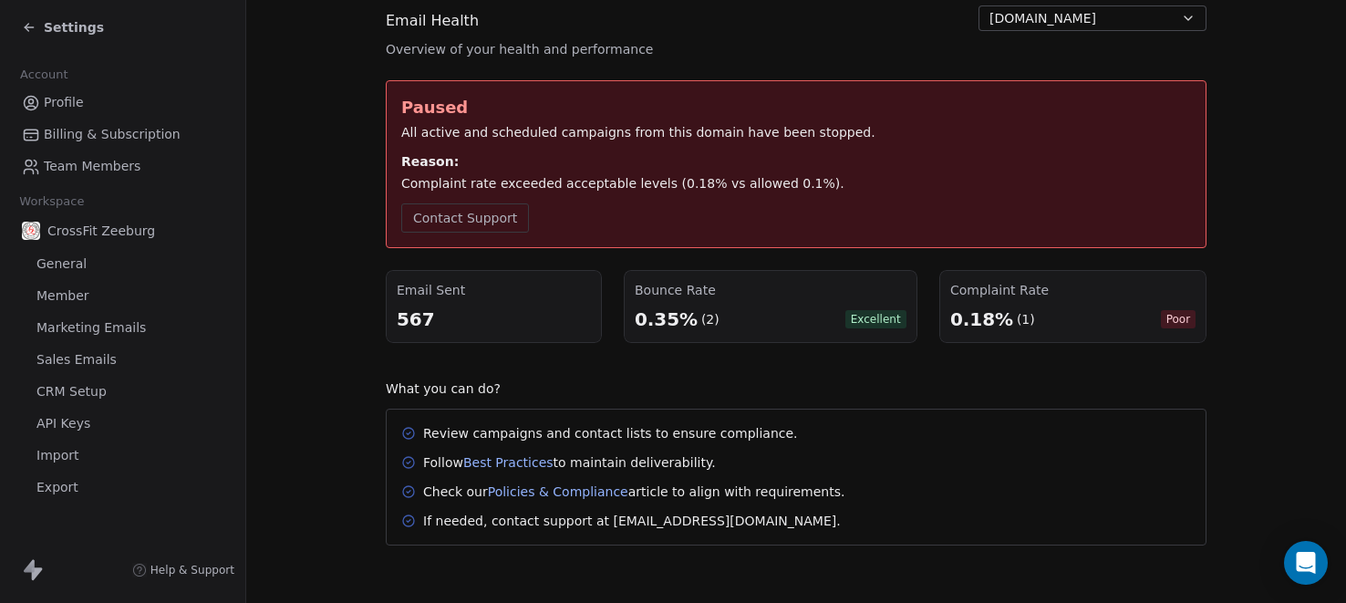
drag, startPoint x: 1058, startPoint y: 307, endPoint x: 1125, endPoint y: 310, distance: 66.6
click at [1060, 307] on div "0.18% (1) Poor" at bounding box center [1072, 319] width 245 height 26
click at [1148, 313] on div "0.18% (1) Poor" at bounding box center [1072, 319] width 245 height 26
click at [994, 317] on div "0.18%" at bounding box center [981, 319] width 63 height 26
drag, startPoint x: 988, startPoint y: 296, endPoint x: 965, endPoint y: 335, distance: 44.6
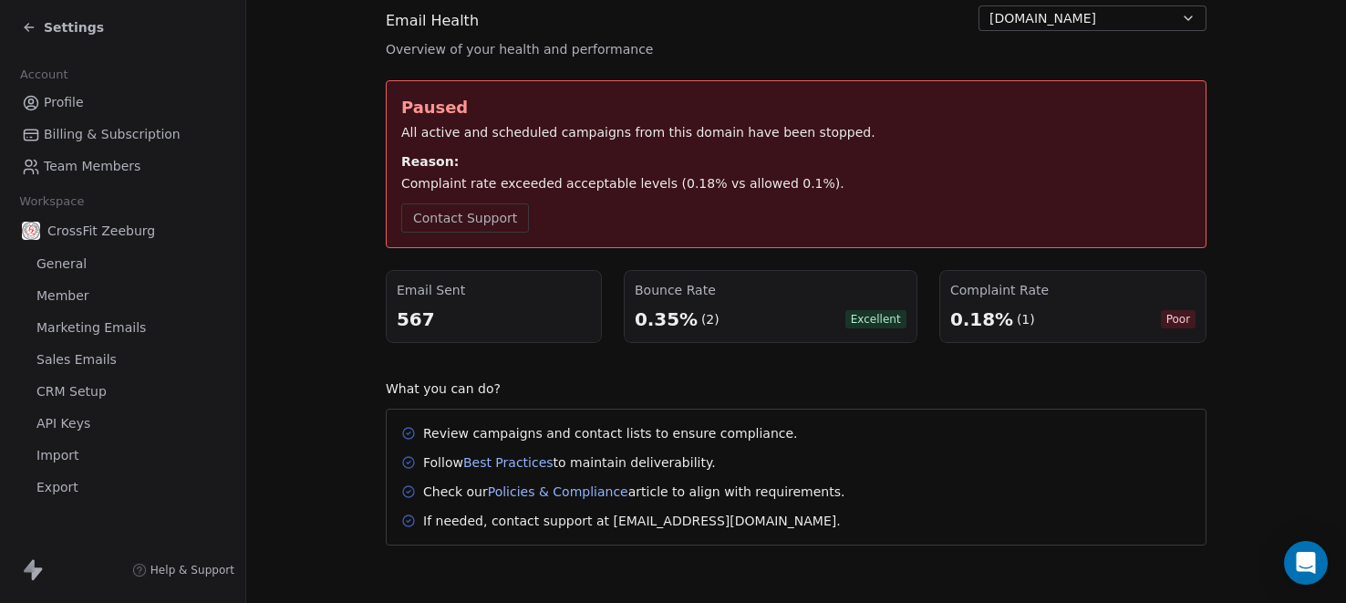
click at [988, 296] on div "Complaint Rate" at bounding box center [1072, 290] width 245 height 18
click at [964, 337] on div "Complaint Rate 0.18% (1) Poor" at bounding box center [1072, 306] width 267 height 73
click at [1001, 318] on div "0.18%" at bounding box center [981, 319] width 63 height 26
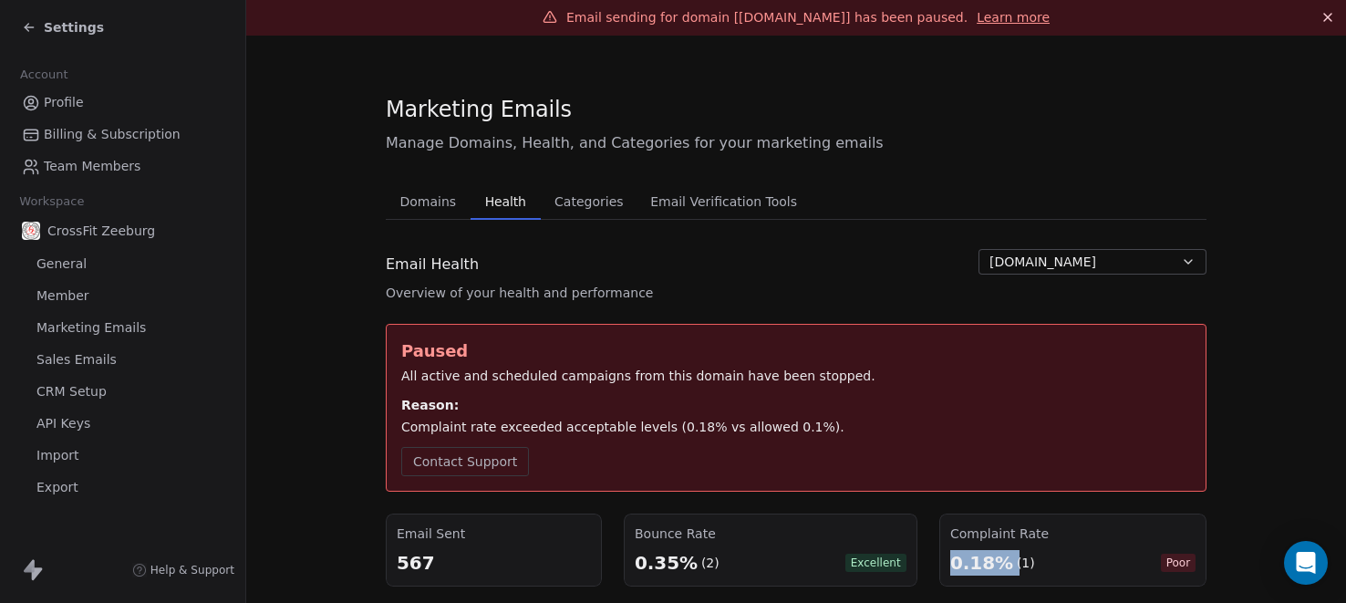
scroll to position [0, 0]
click at [699, 203] on span "Email Verification Tools" at bounding box center [723, 203] width 161 height 26
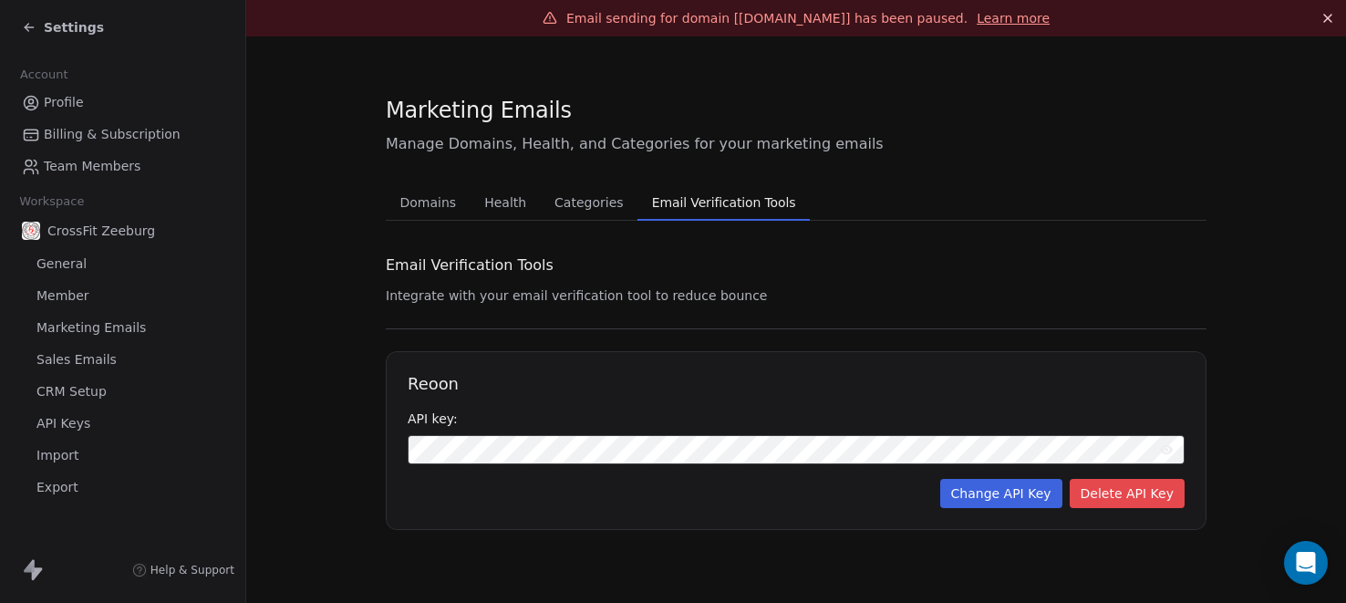
click at [567, 216] on button "Categories Categories" at bounding box center [589, 202] width 97 height 36
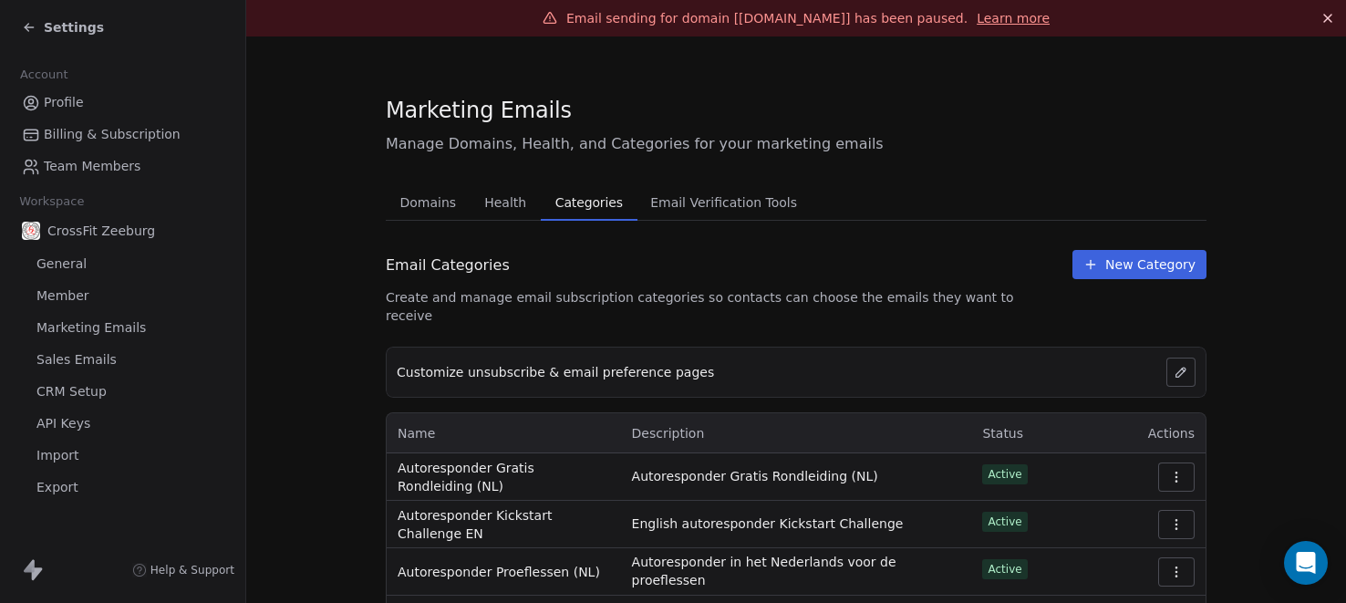
click at [35, 27] on icon at bounding box center [29, 27] width 15 height 15
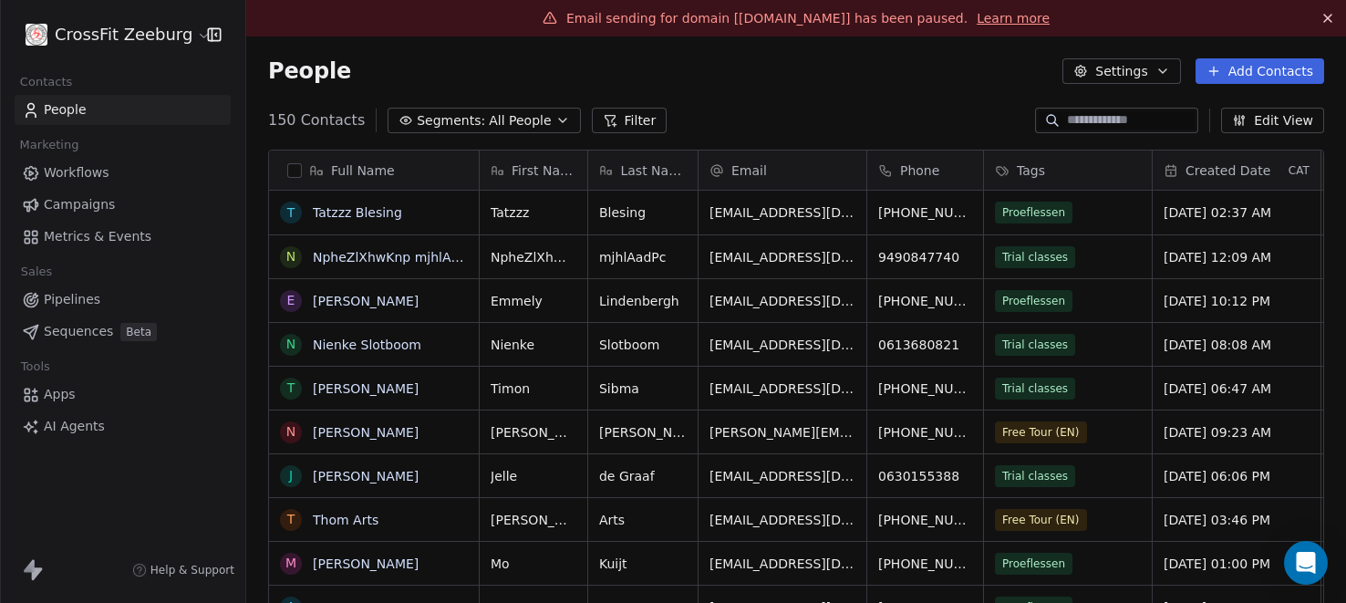
scroll to position [530, 1100]
